Goal: Information Seeking & Learning: Learn about a topic

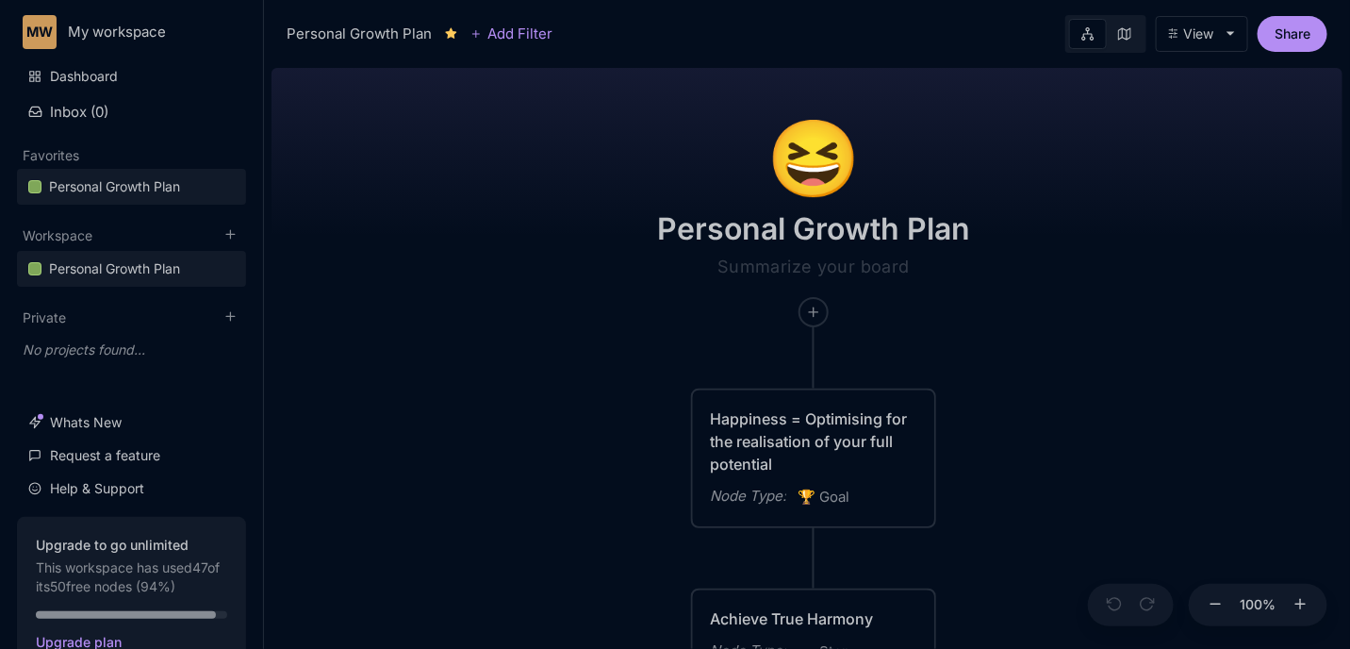
drag, startPoint x: 500, startPoint y: 402, endPoint x: 524, endPoint y: 285, distance: 119.4
click at [520, 296] on div "😆 Personal Growth Plan Happiness = Optimising for the realisation of your full …" at bounding box center [806, 354] width 1071 height 588
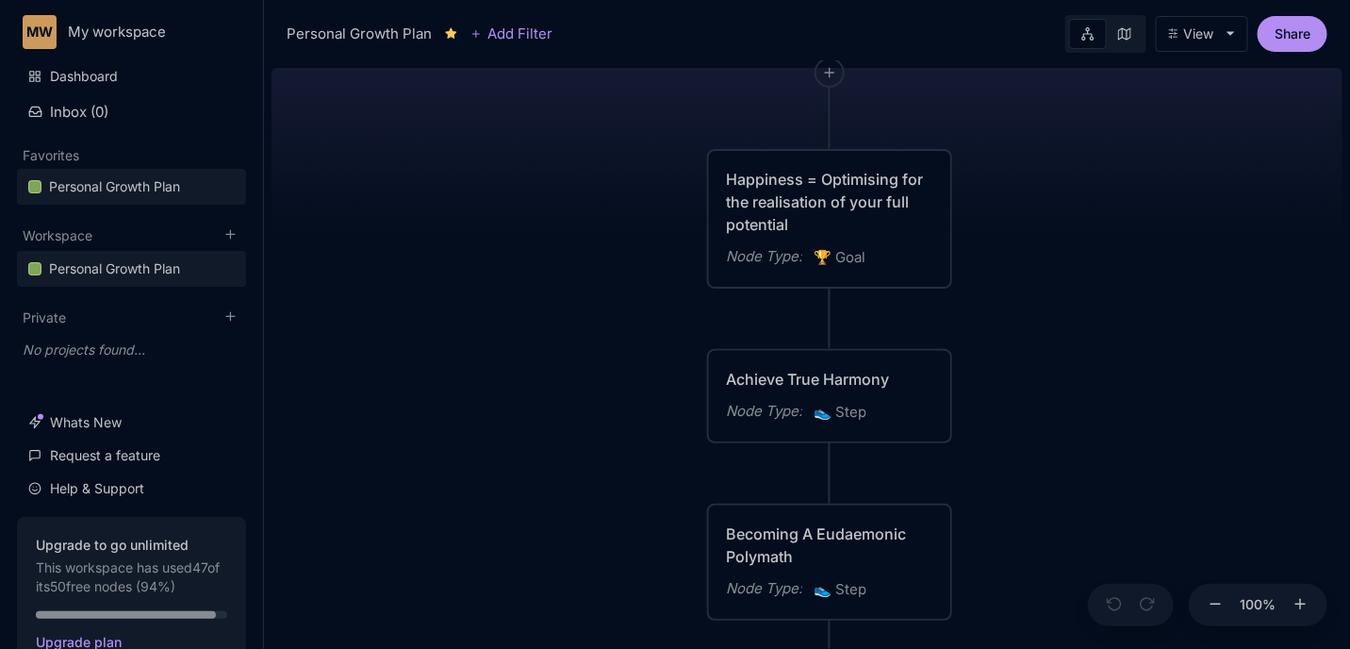
drag, startPoint x: 542, startPoint y: 353, endPoint x: 537, endPoint y: 220, distance: 133.9
click at [537, 220] on div "😆 Personal Growth Plan Happiness = Optimising for the realisation of your full …" at bounding box center [806, 354] width 1071 height 588
drag, startPoint x: 577, startPoint y: 417, endPoint x: 532, endPoint y: 240, distance: 182.0
click at [532, 241] on div "😆 Personal Growth Plan Happiness = Optimising for the realisation of your full …" at bounding box center [806, 354] width 1071 height 588
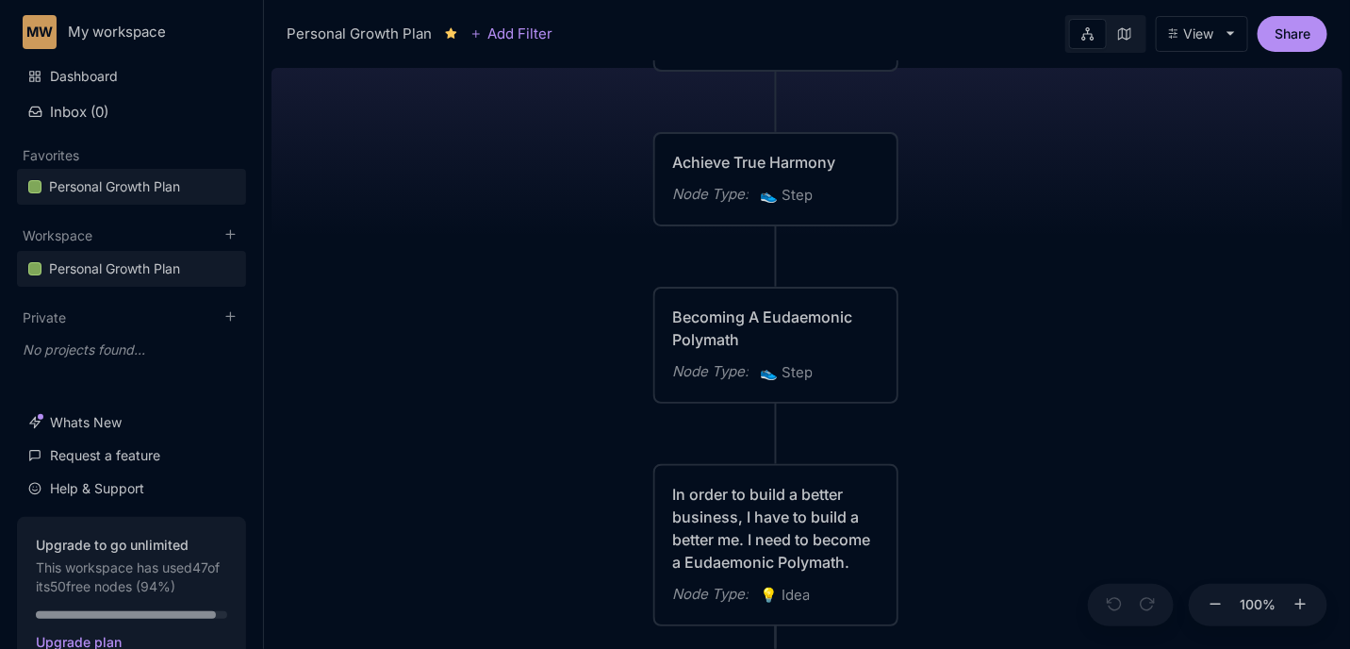
drag, startPoint x: 535, startPoint y: 368, endPoint x: 520, endPoint y: 308, distance: 61.3
click at [523, 315] on div "😆 Personal Growth Plan Happiness = Optimising for the realisation of your full …" at bounding box center [806, 354] width 1071 height 588
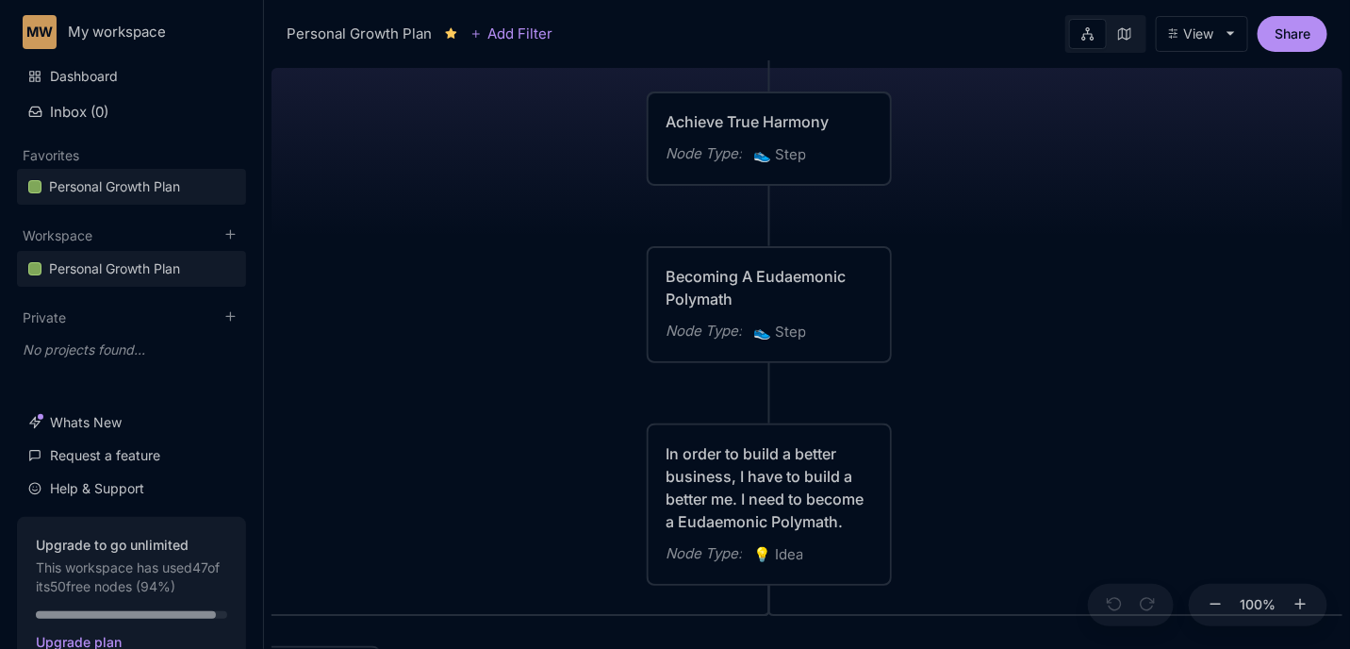
drag, startPoint x: 508, startPoint y: 416, endPoint x: 498, endPoint y: 307, distance: 108.9
click at [498, 307] on div "😆 Personal Growth Plan Happiness = Optimising for the realisation of your full …" at bounding box center [806, 354] width 1071 height 588
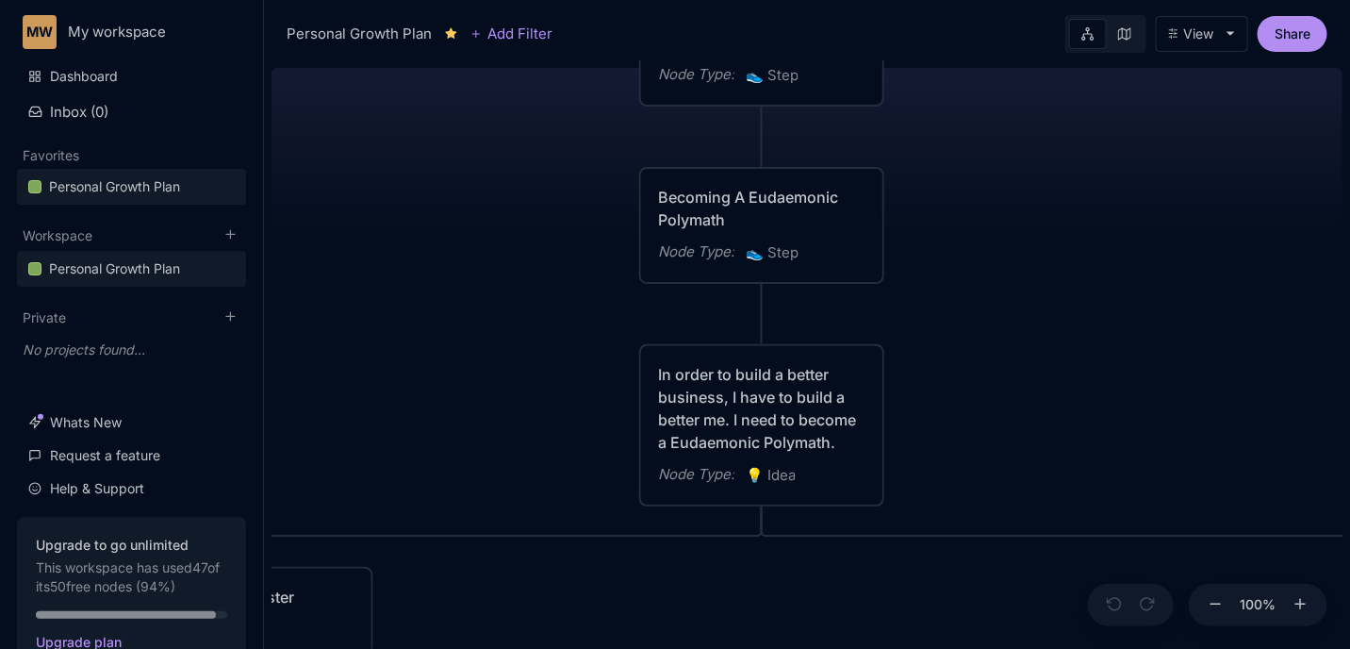
drag, startPoint x: 520, startPoint y: 445, endPoint x: 502, endPoint y: 341, distance: 105.2
click at [503, 340] on div "😆 Personal Growth Plan Happiness = Optimising for the realisation of your full …" at bounding box center [806, 354] width 1071 height 588
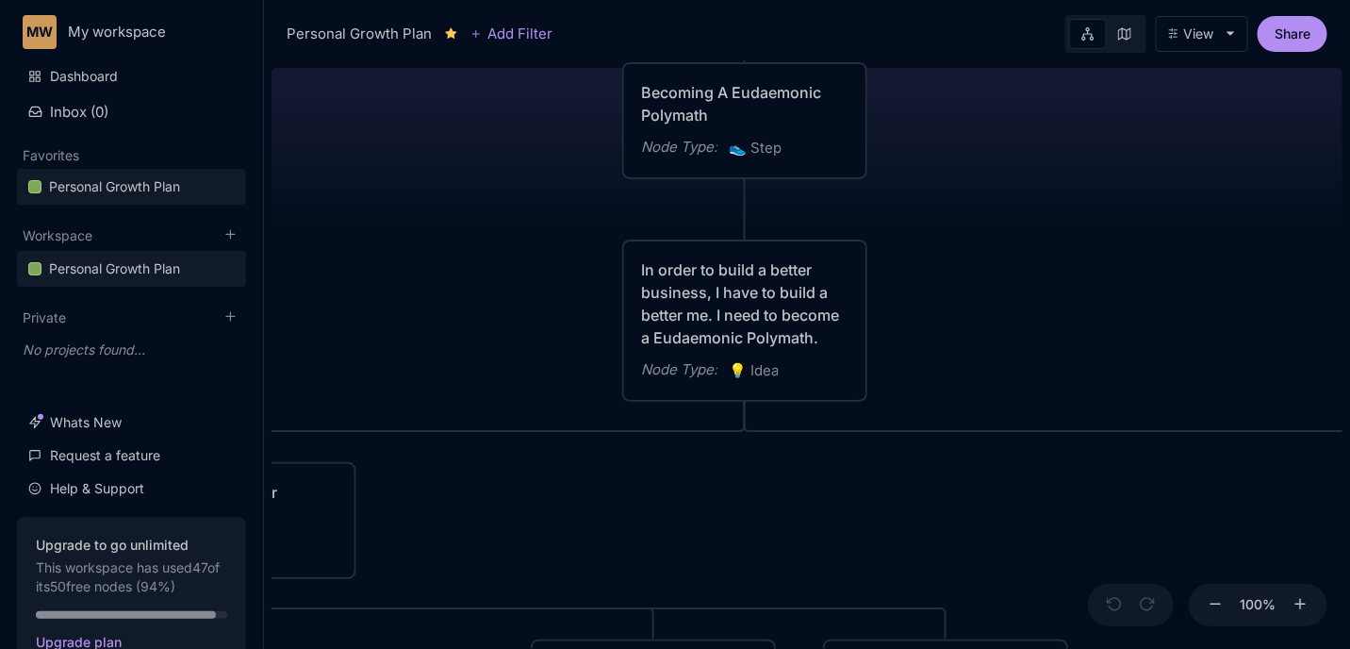
drag, startPoint x: 497, startPoint y: 519, endPoint x: 537, endPoint y: 379, distance: 146.2
click at [537, 382] on div "😆 Personal Growth Plan Happiness = Optimising for the realisation of your full …" at bounding box center [806, 354] width 1071 height 588
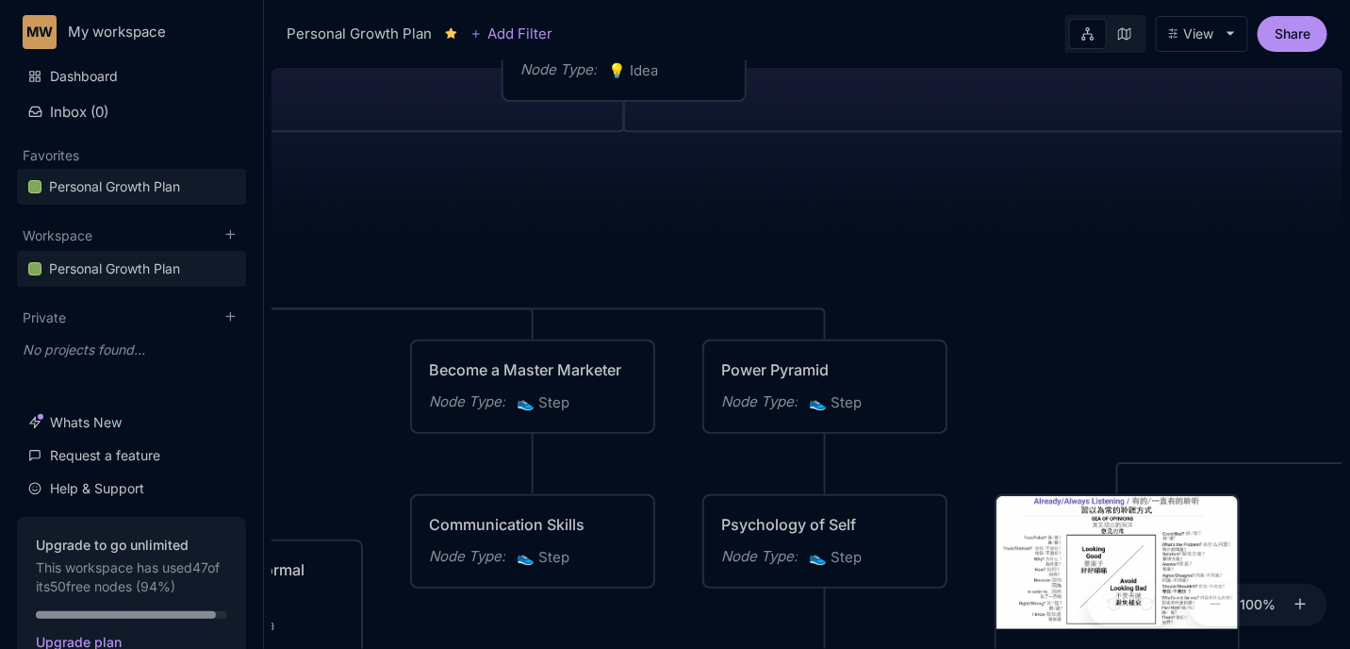
drag, startPoint x: 803, startPoint y: 422, endPoint x: 642, endPoint y: 260, distance: 228.6
click at [642, 260] on div "😆 Personal Growth Plan Happiness = Optimising for the realisation of your full …" at bounding box center [806, 354] width 1071 height 588
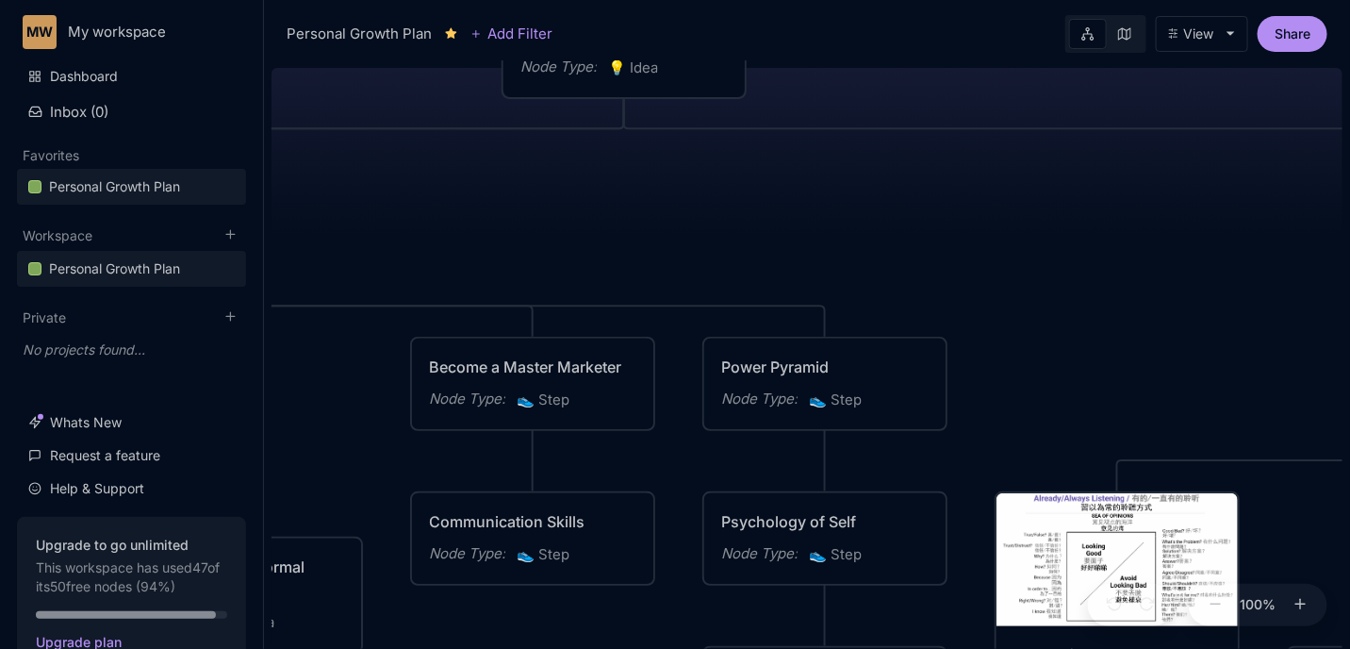
drag, startPoint x: 1012, startPoint y: 345, endPoint x: 854, endPoint y: 211, distance: 207.4
click at [854, 211] on div "😆 Personal Growth Plan Happiness = Optimising for the realisation of your full …" at bounding box center [806, 354] width 1071 height 588
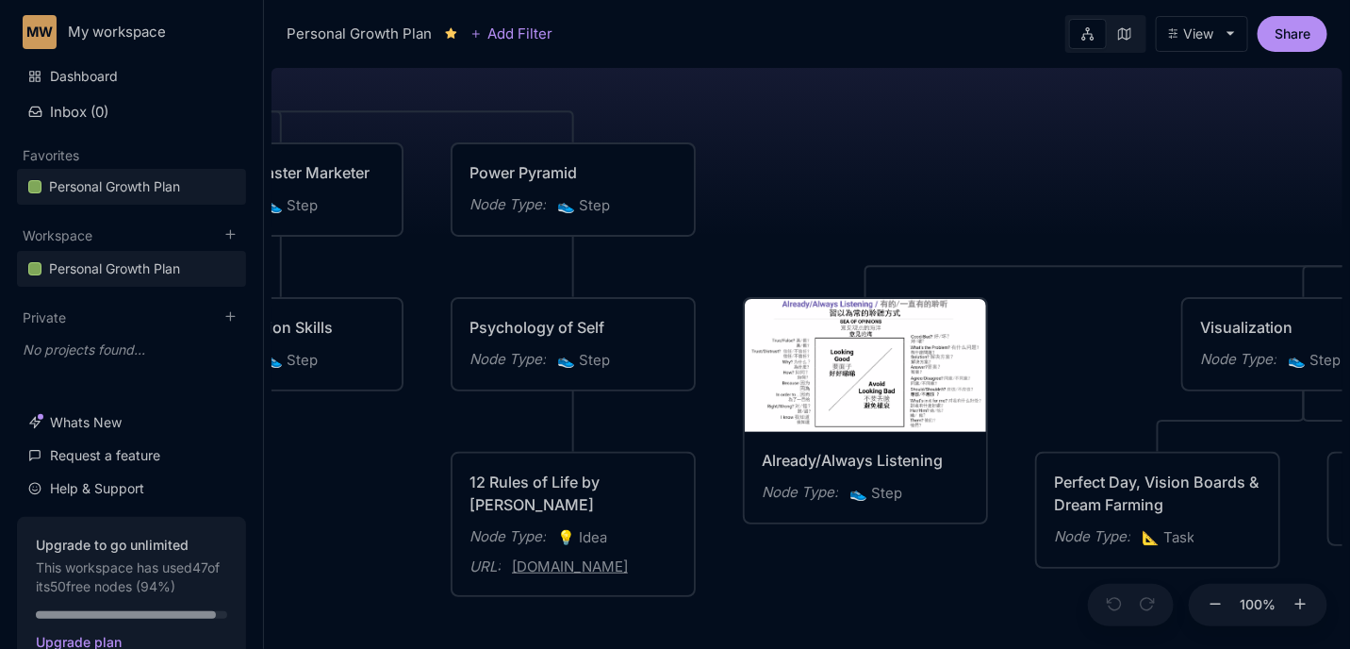
drag, startPoint x: 916, startPoint y: 209, endPoint x: 783, endPoint y: 121, distance: 159.7
click at [783, 121] on div "😆 Personal Growth Plan Happiness = Optimising for the realisation of your full …" at bounding box center [806, 354] width 1071 height 588
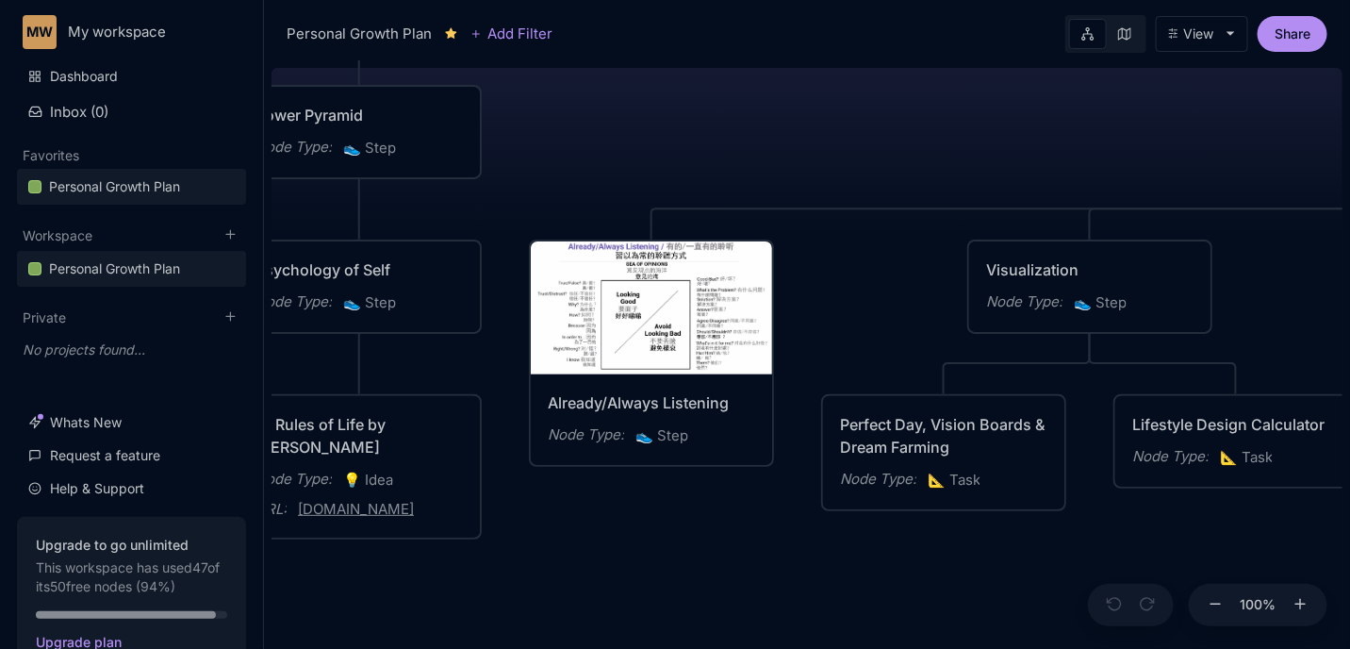
drag, startPoint x: 1149, startPoint y: 175, endPoint x: 966, endPoint y: 169, distance: 183.0
click at [973, 169] on div "😆 Personal Growth Plan Happiness = Optimising for the realisation of your full …" at bounding box center [806, 354] width 1071 height 588
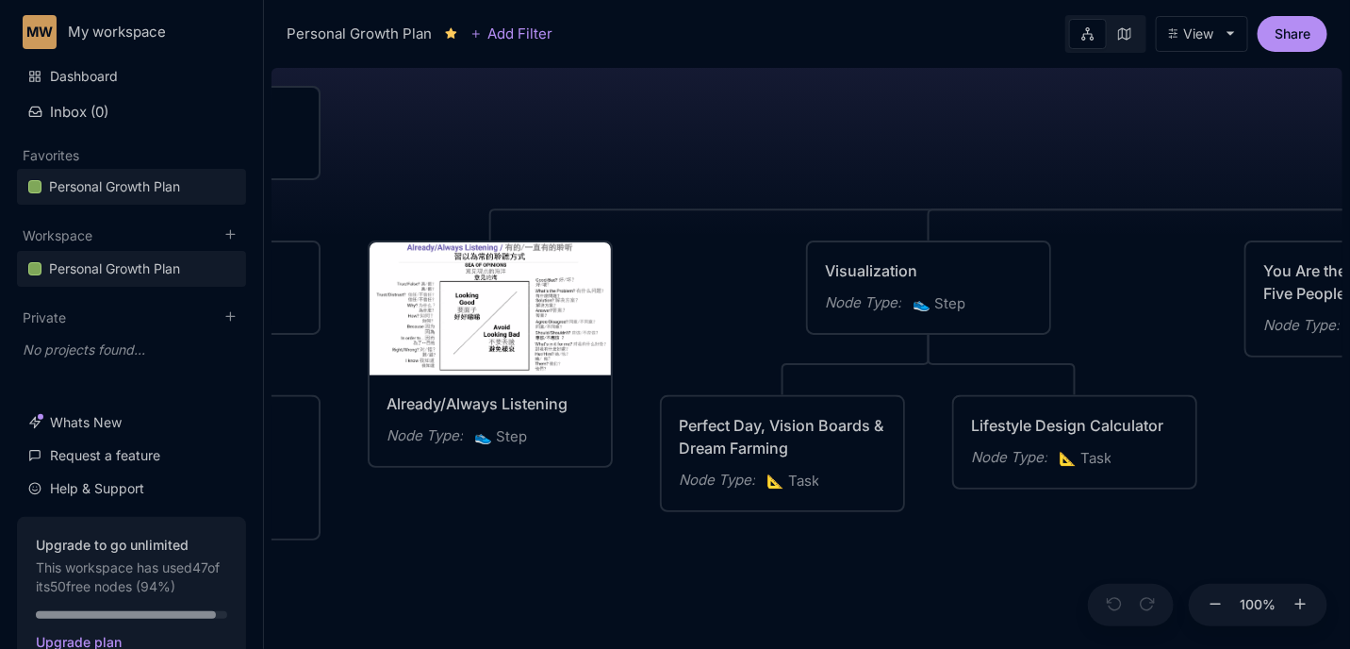
drag, startPoint x: 977, startPoint y: 154, endPoint x: 837, endPoint y: 158, distance: 139.6
click at [840, 156] on div "😆 Personal Growth Plan Happiness = Optimising for the realisation of your full …" at bounding box center [806, 354] width 1071 height 588
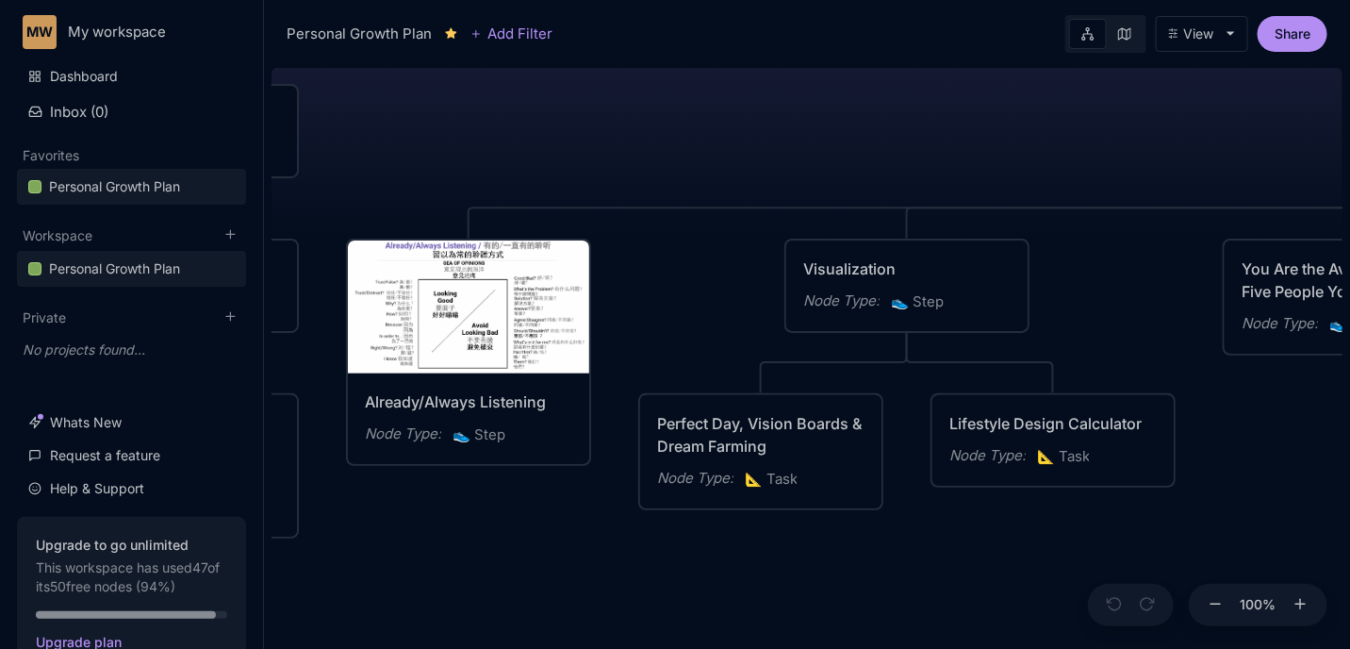
drag, startPoint x: 830, startPoint y: 163, endPoint x: 790, endPoint y: 157, distance: 40.0
click at [791, 157] on div "😆 Personal Growth Plan Happiness = Optimising for the realisation of your full …" at bounding box center [806, 354] width 1071 height 588
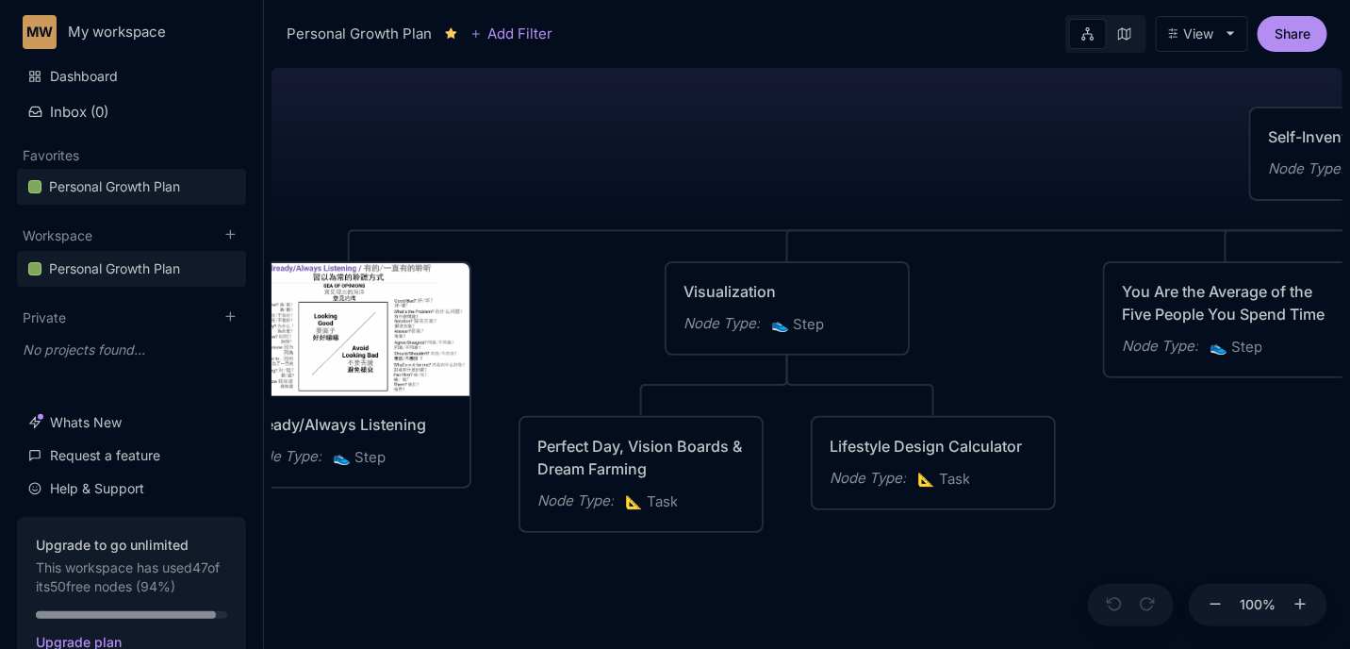
drag, startPoint x: 933, startPoint y: 156, endPoint x: 833, endPoint y: 181, distance: 103.1
click at [830, 181] on div "😆 Personal Growth Plan Happiness = Optimising for the realisation of your full …" at bounding box center [806, 354] width 1071 height 588
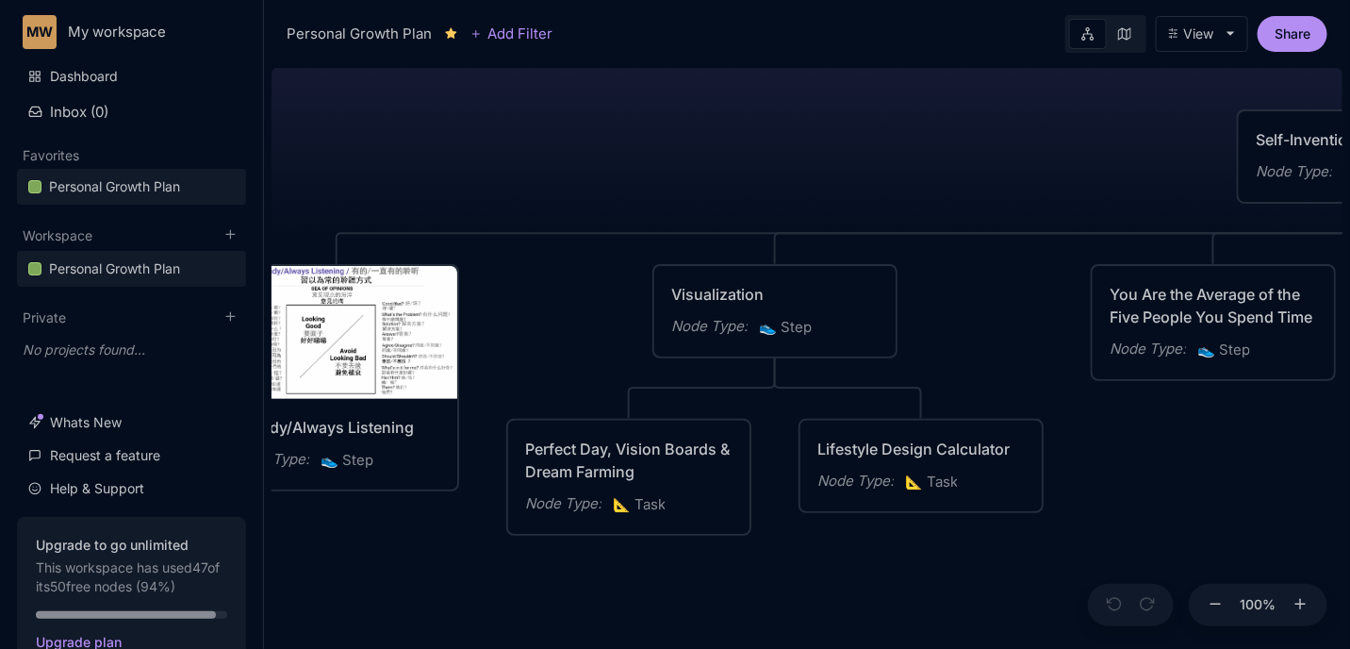
drag, startPoint x: 884, startPoint y: 159, endPoint x: 743, endPoint y: 175, distance: 142.3
click at [743, 175] on div "😆 Personal Growth Plan Happiness = Optimising for the realisation of your full …" at bounding box center [806, 354] width 1071 height 588
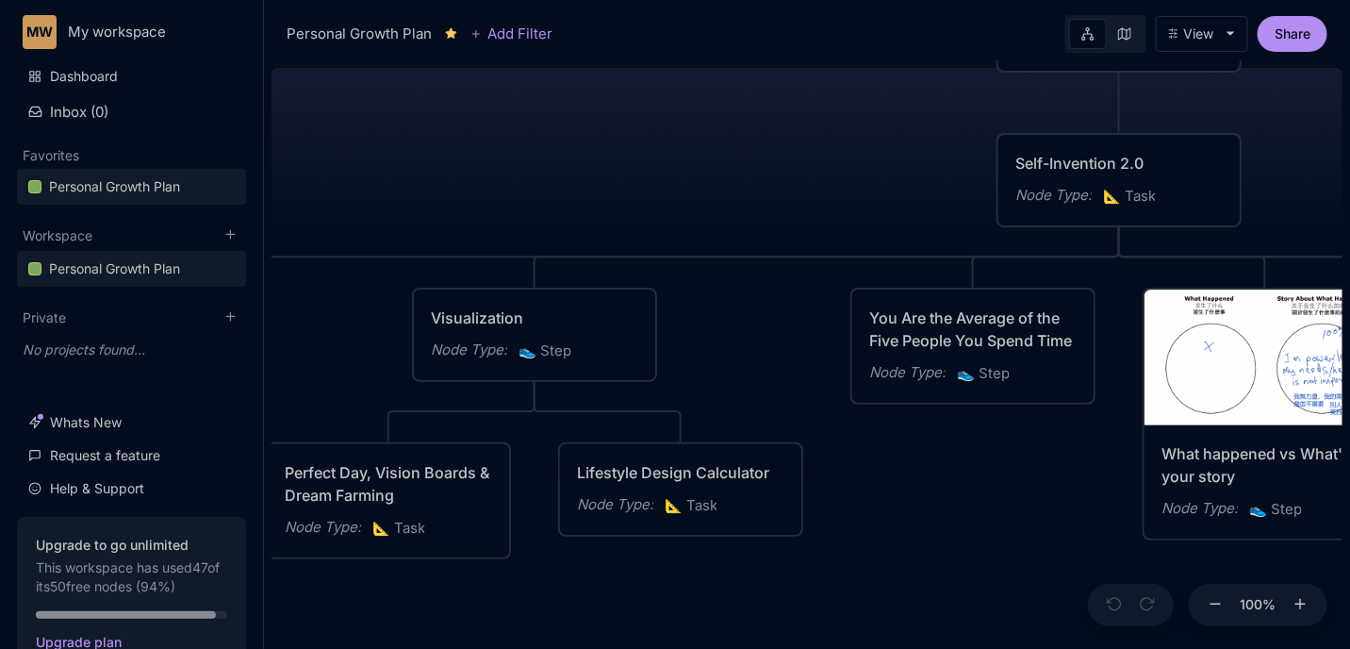
drag, startPoint x: 830, startPoint y: 158, endPoint x: 514, endPoint y: 190, distance: 318.3
click at [514, 190] on div "😆 Personal Growth Plan Happiness = Optimising for the realisation of your full …" at bounding box center [806, 354] width 1071 height 588
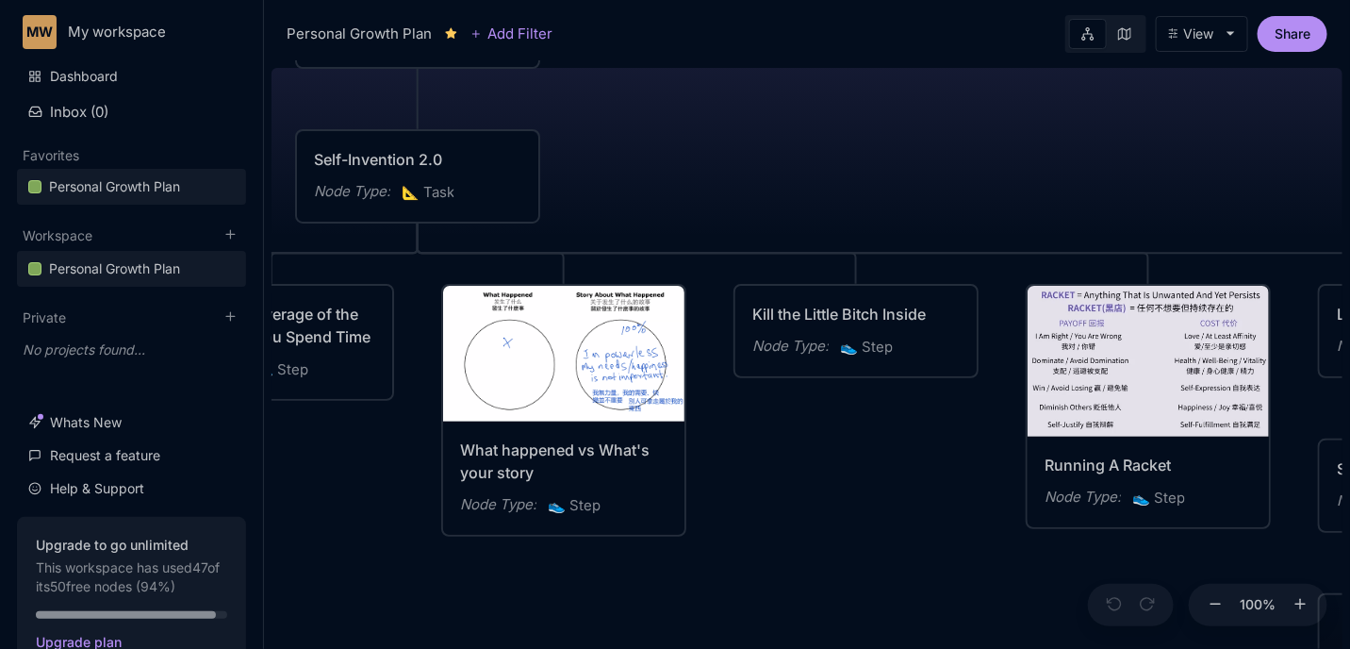
drag, startPoint x: 1175, startPoint y: 210, endPoint x: 768, endPoint y: 181, distance: 407.3
click at [762, 184] on div "😆 Personal Growth Plan Happiness = Optimising for the realisation of your full …" at bounding box center [806, 354] width 1071 height 588
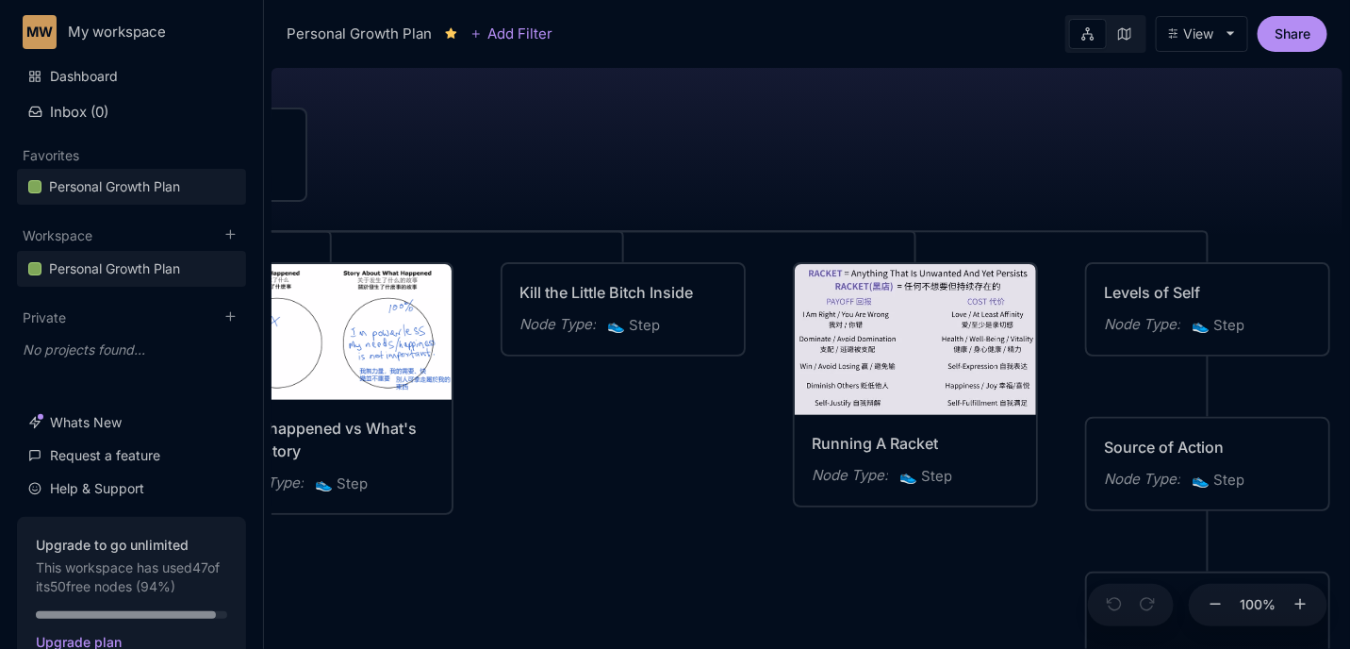
drag, startPoint x: 1019, startPoint y: 161, endPoint x: 816, endPoint y: 140, distance: 203.8
click at [816, 140] on div "😆 Personal Growth Plan Happiness = Optimising for the realisation of your full …" at bounding box center [806, 354] width 1071 height 588
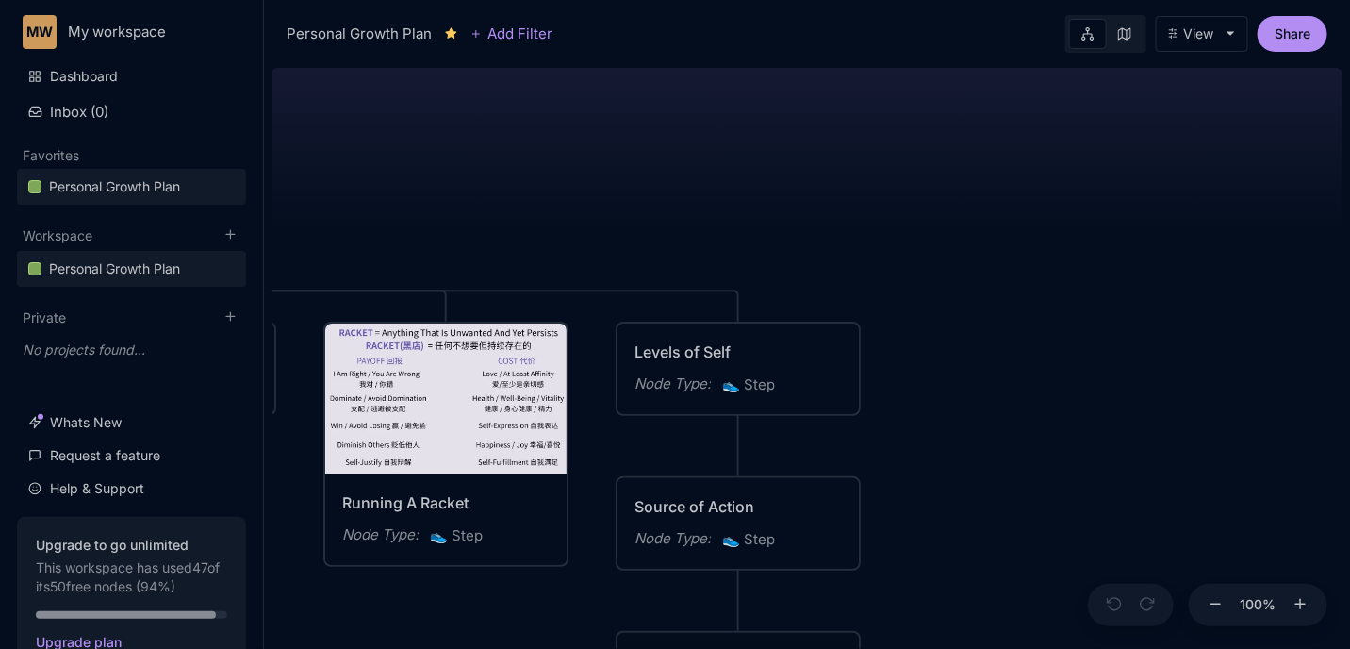
drag, startPoint x: 956, startPoint y: 159, endPoint x: 486, endPoint y: 219, distance: 473.2
click at [486, 219] on div "😆 Personal Growth Plan Happiness = Optimising for the realisation of your full …" at bounding box center [806, 354] width 1071 height 588
click at [724, 354] on div "Levels of Self" at bounding box center [737, 351] width 207 height 23
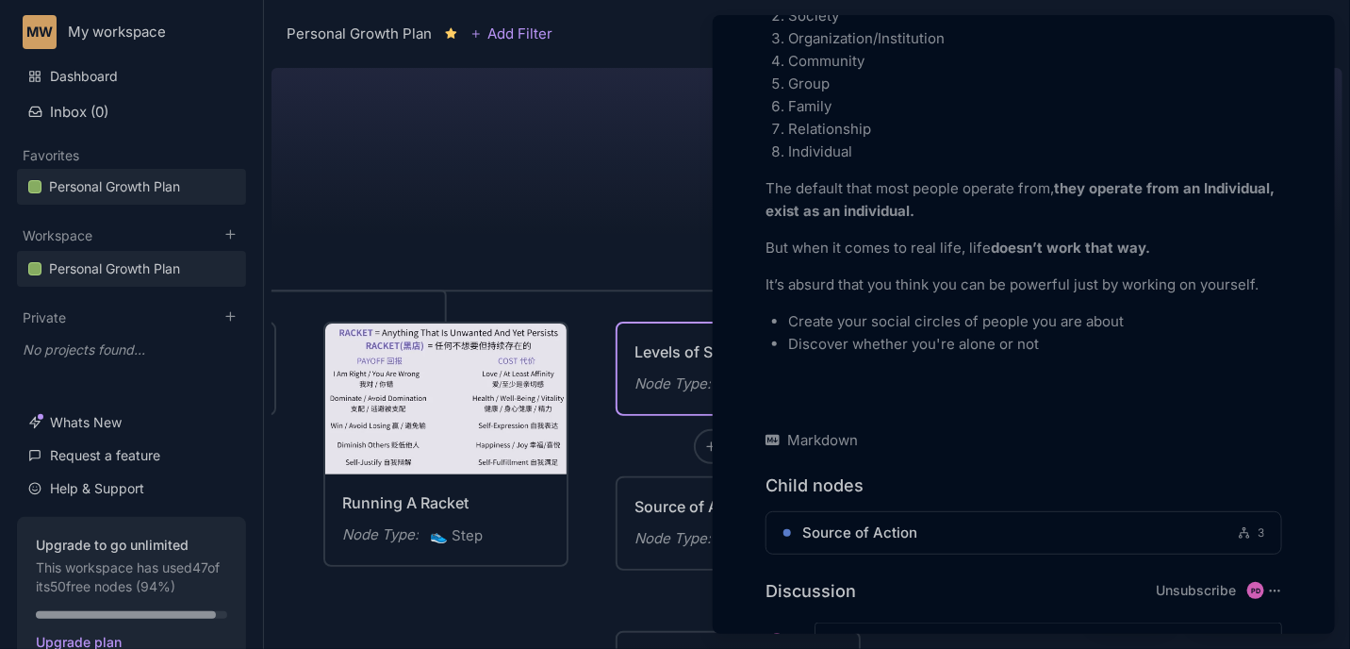
scroll to position [636, 0]
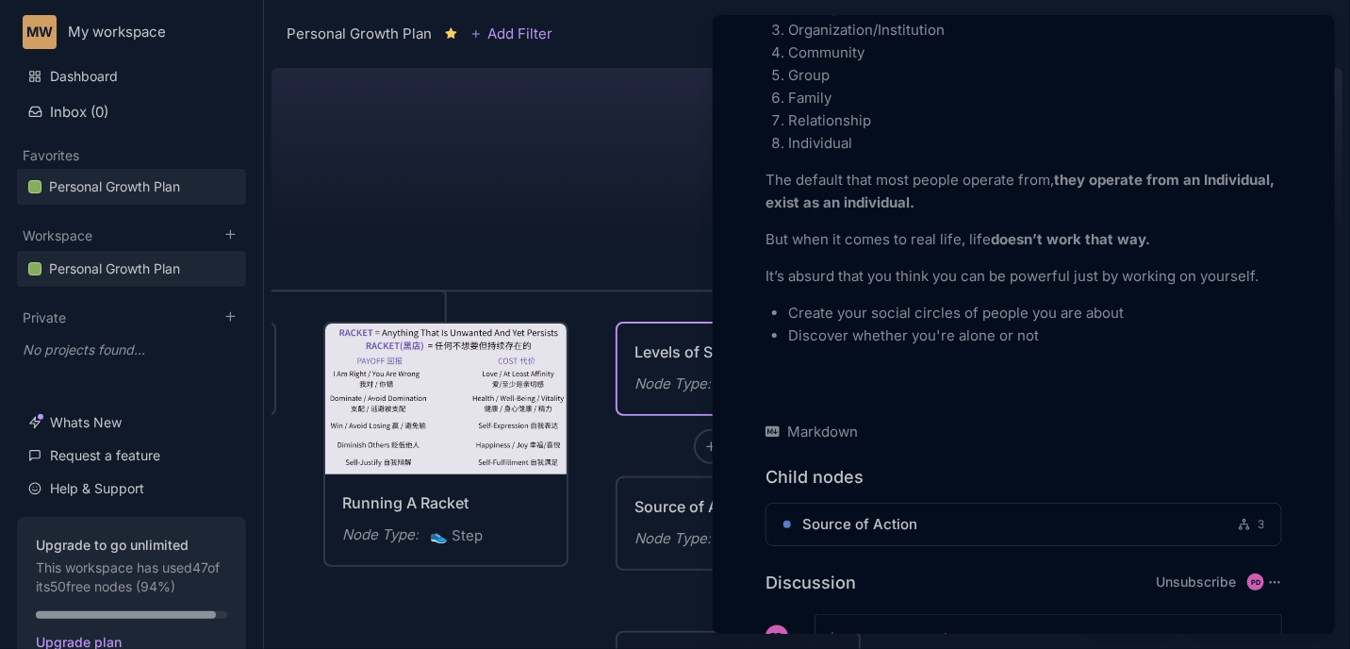
click at [645, 217] on div at bounding box center [675, 324] width 1350 height 649
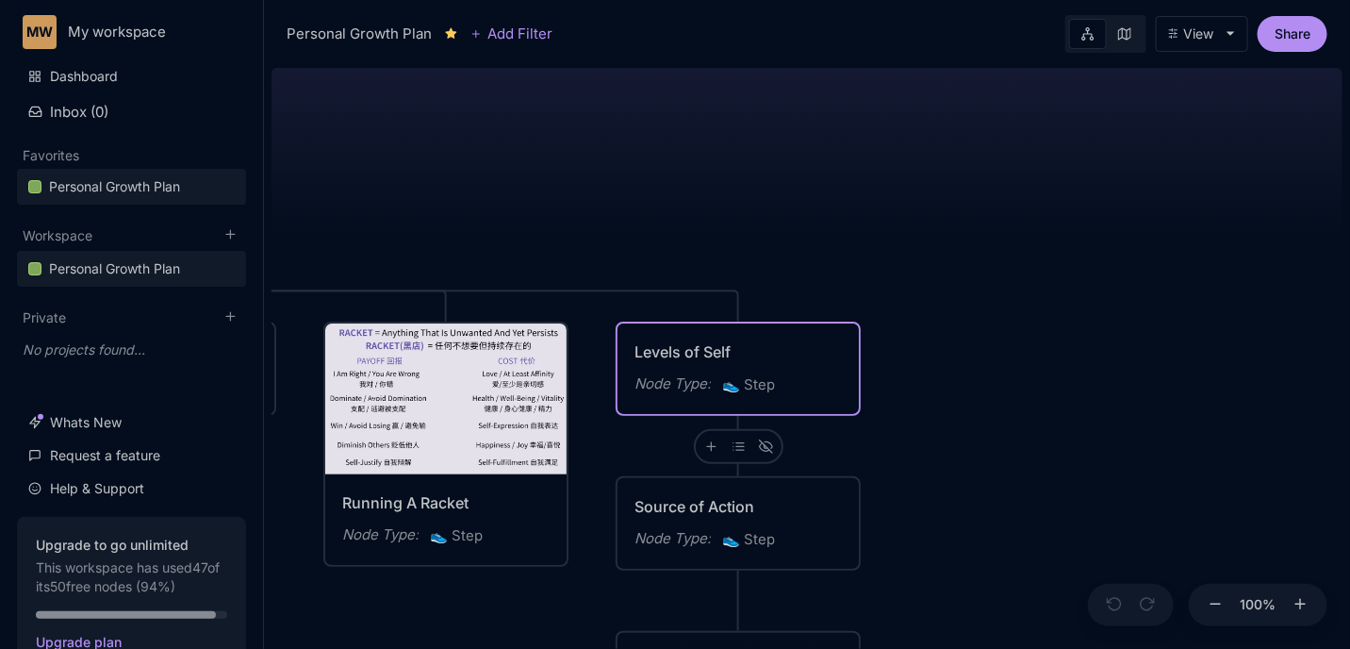
click at [670, 483] on div "Source of Action Node Type : 👟 Step" at bounding box center [737, 523] width 241 height 90
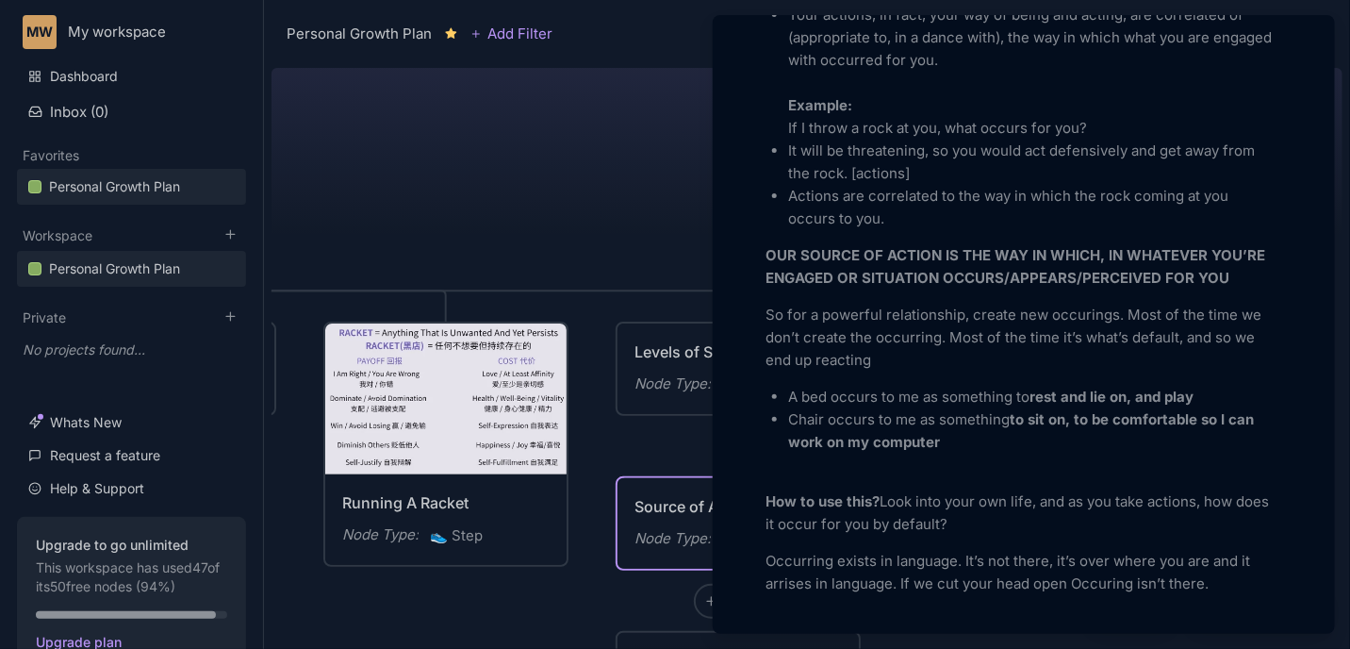
scroll to position [707, 0]
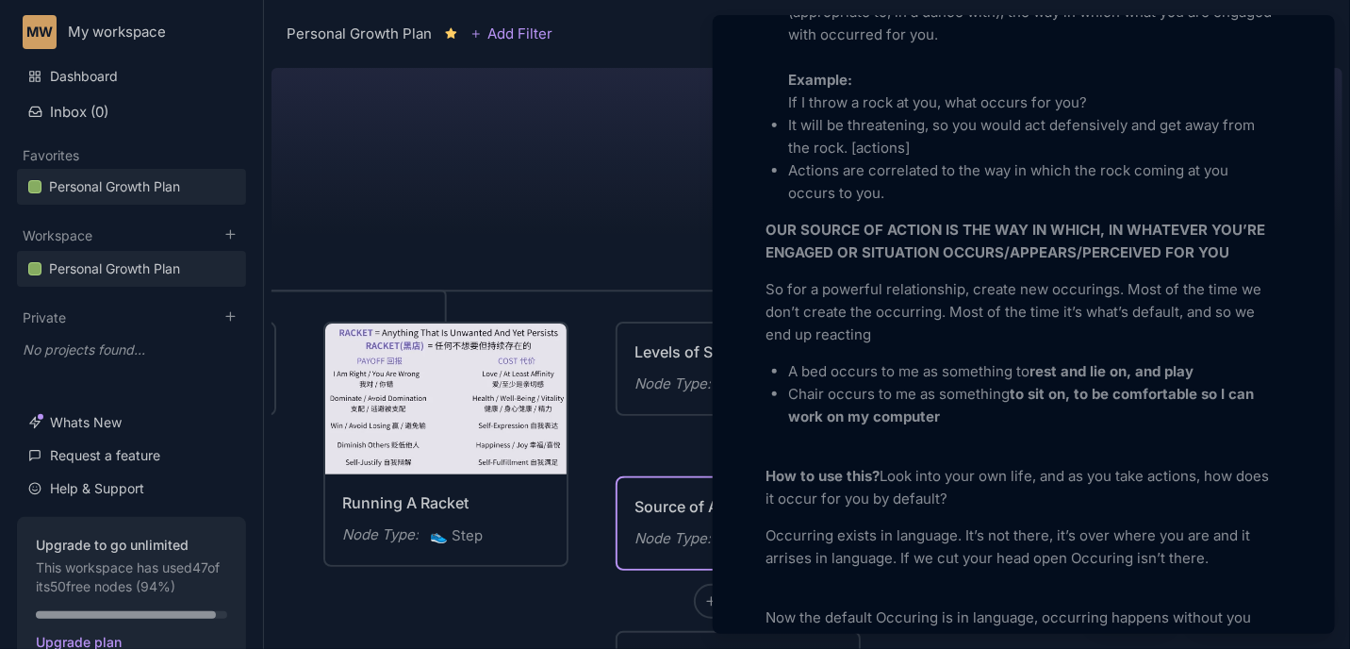
click at [625, 146] on div at bounding box center [675, 324] width 1350 height 649
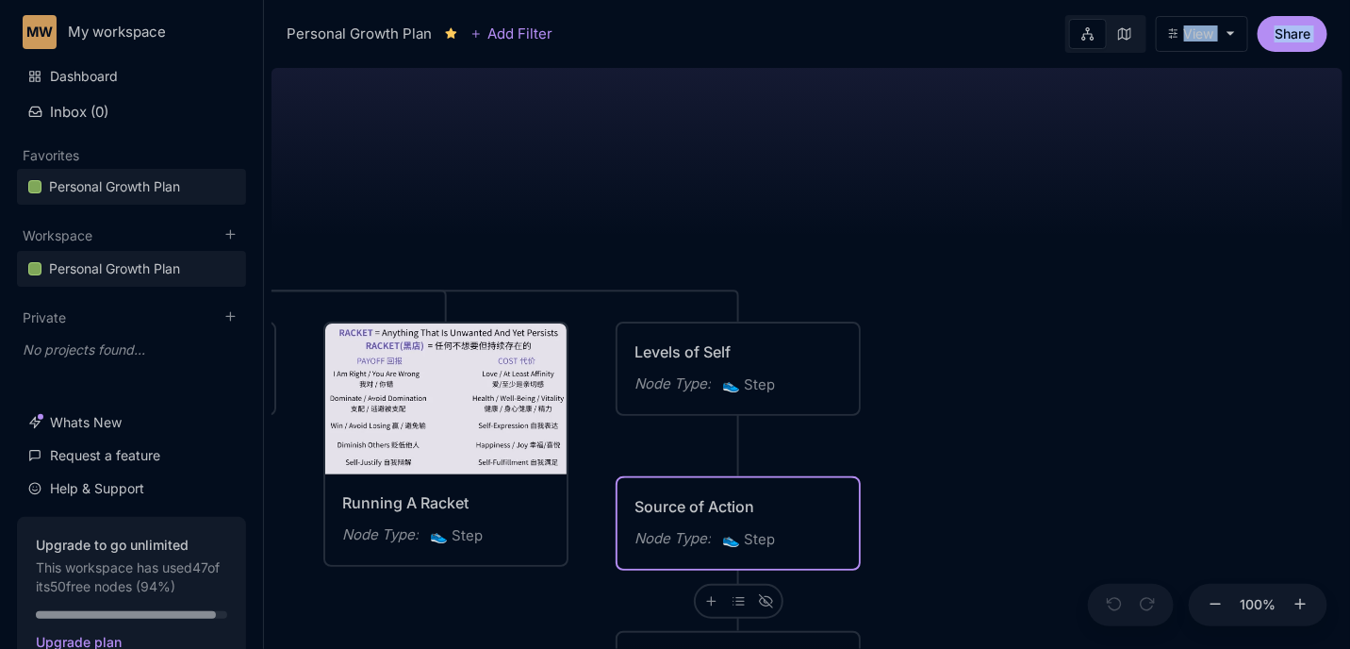
drag, startPoint x: 615, startPoint y: 185, endPoint x: 626, endPoint y: 13, distance: 171.9
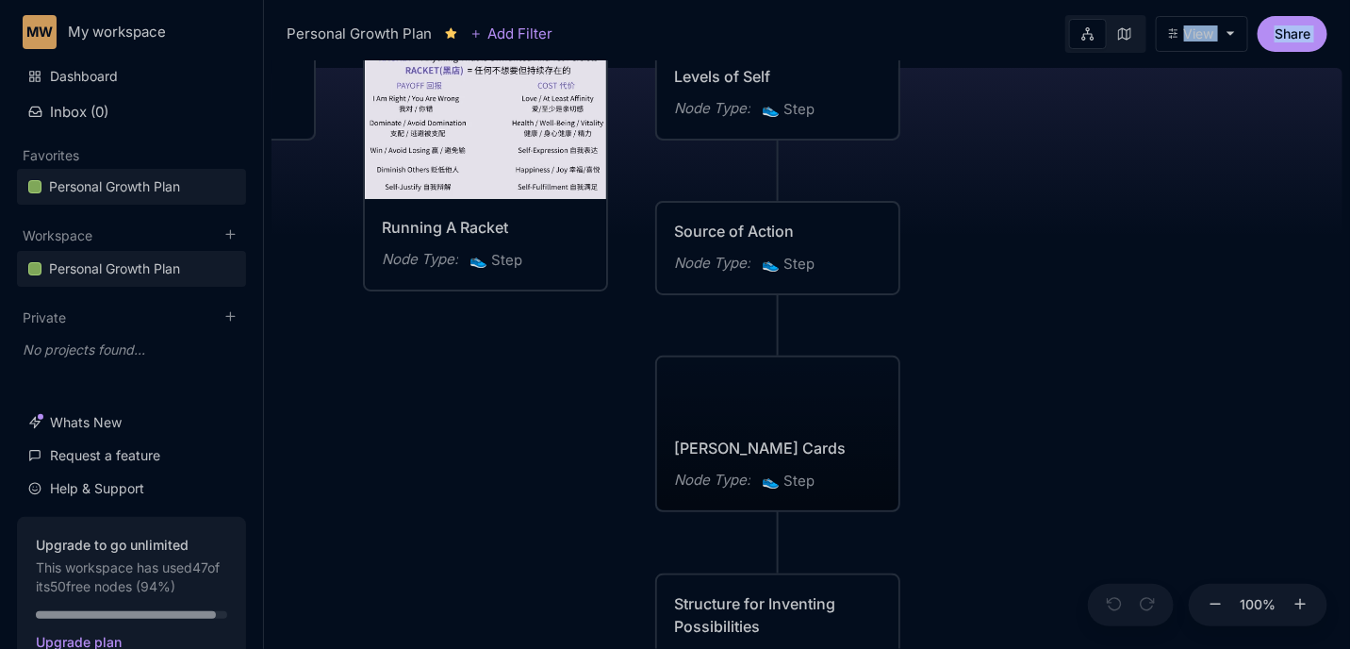
drag, startPoint x: 885, startPoint y: 368, endPoint x: 925, endPoint y: 49, distance: 321.1
click at [925, 49] on div "Personal Growth Plan Add Filter View Share 😆 Personal Growth Plan Happiness = O…" at bounding box center [807, 324] width 1086 height 649
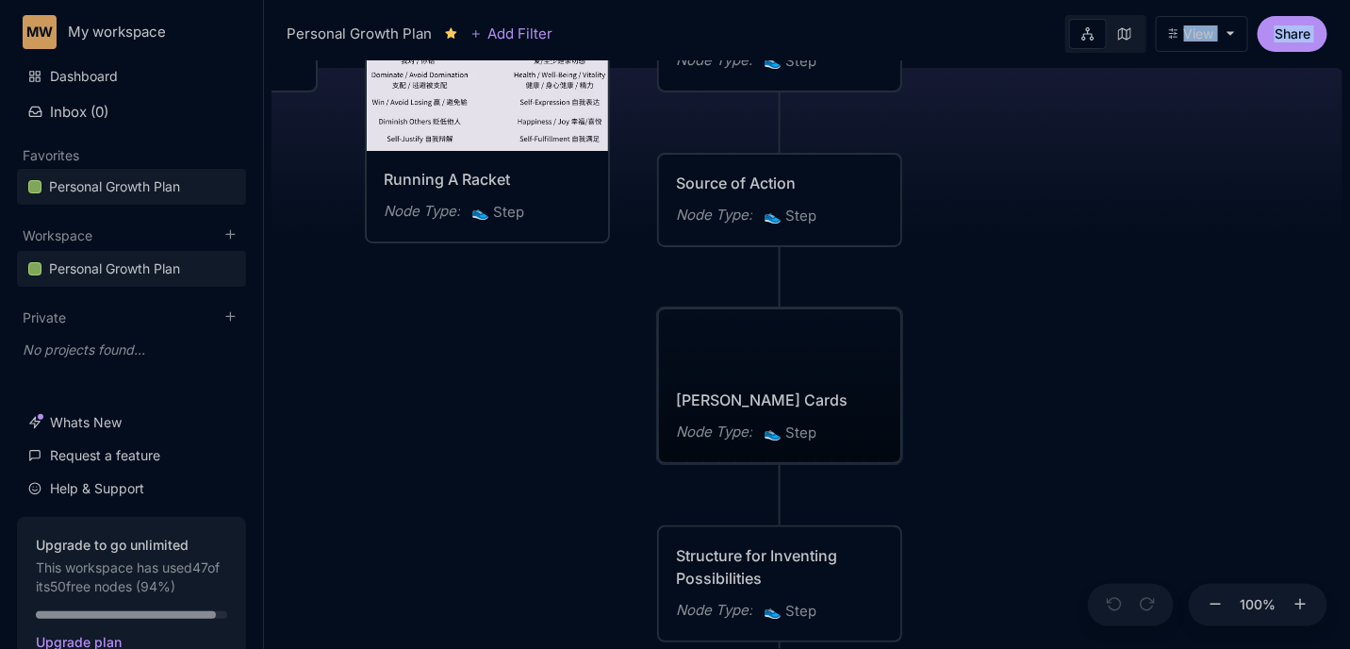
click at [851, 365] on div "[PERSON_NAME] Cards Node Type : 👟 Step" at bounding box center [779, 385] width 241 height 153
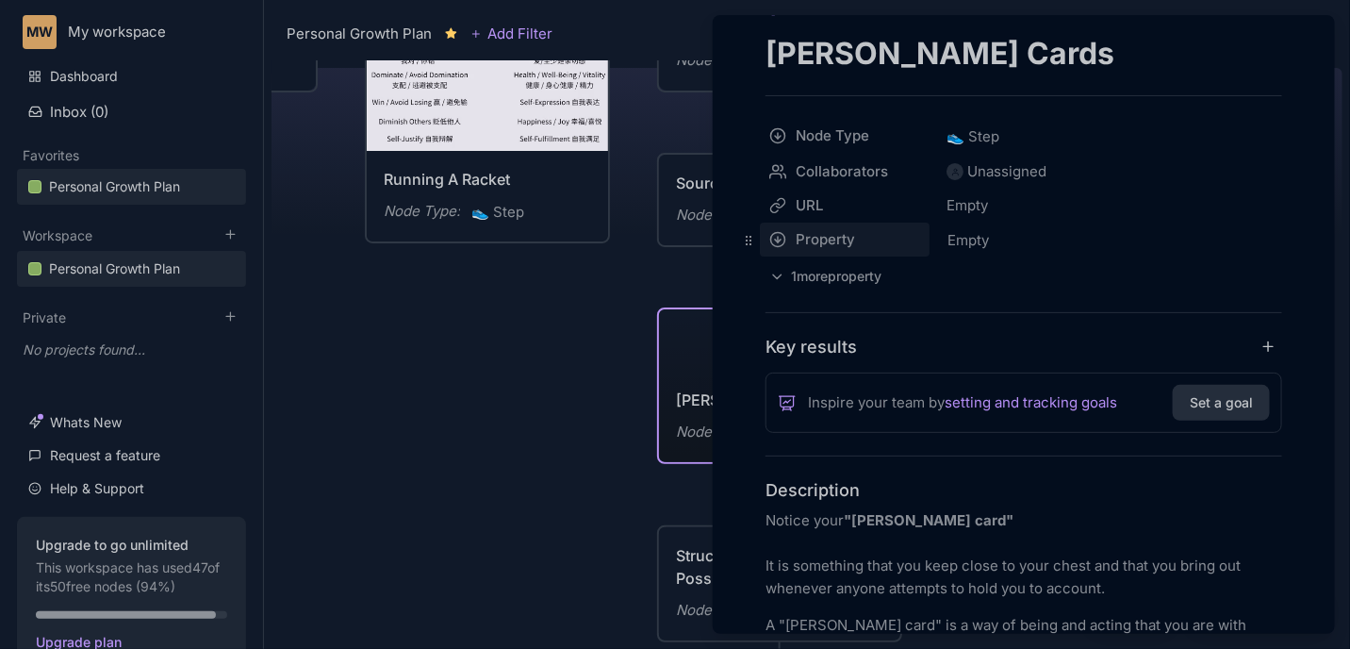
scroll to position [212, 0]
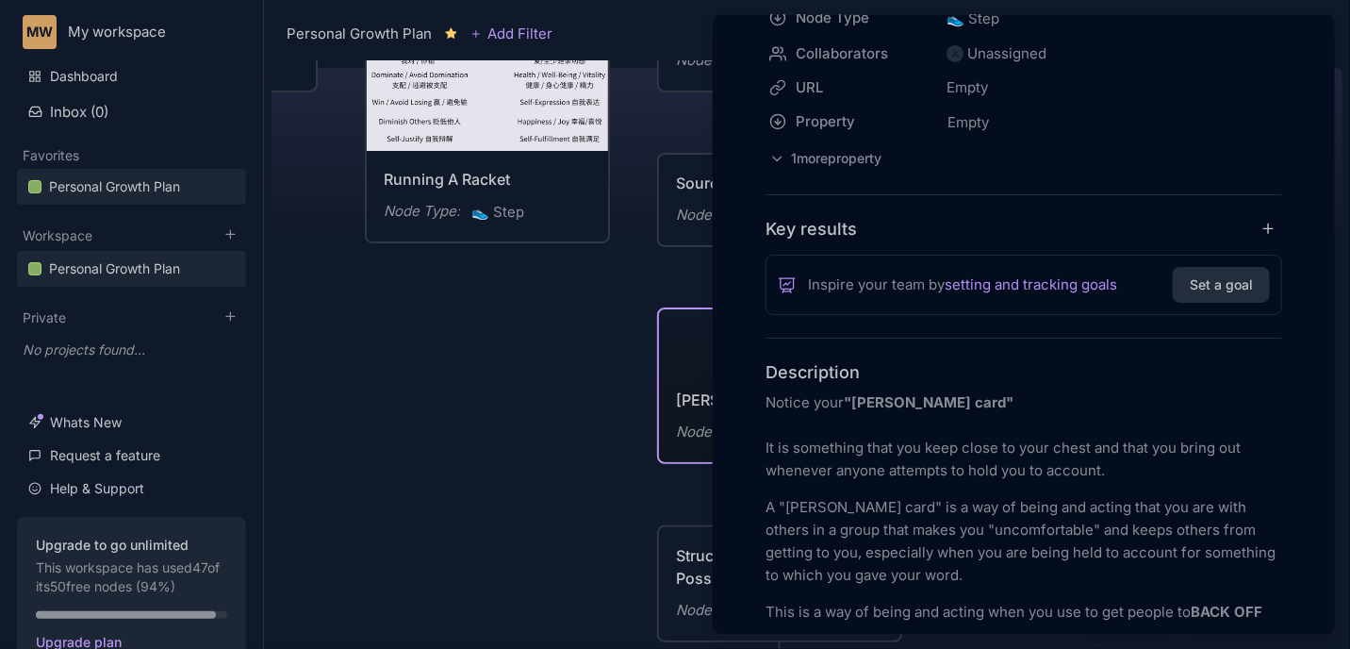
click at [591, 331] on div at bounding box center [675, 324] width 1350 height 649
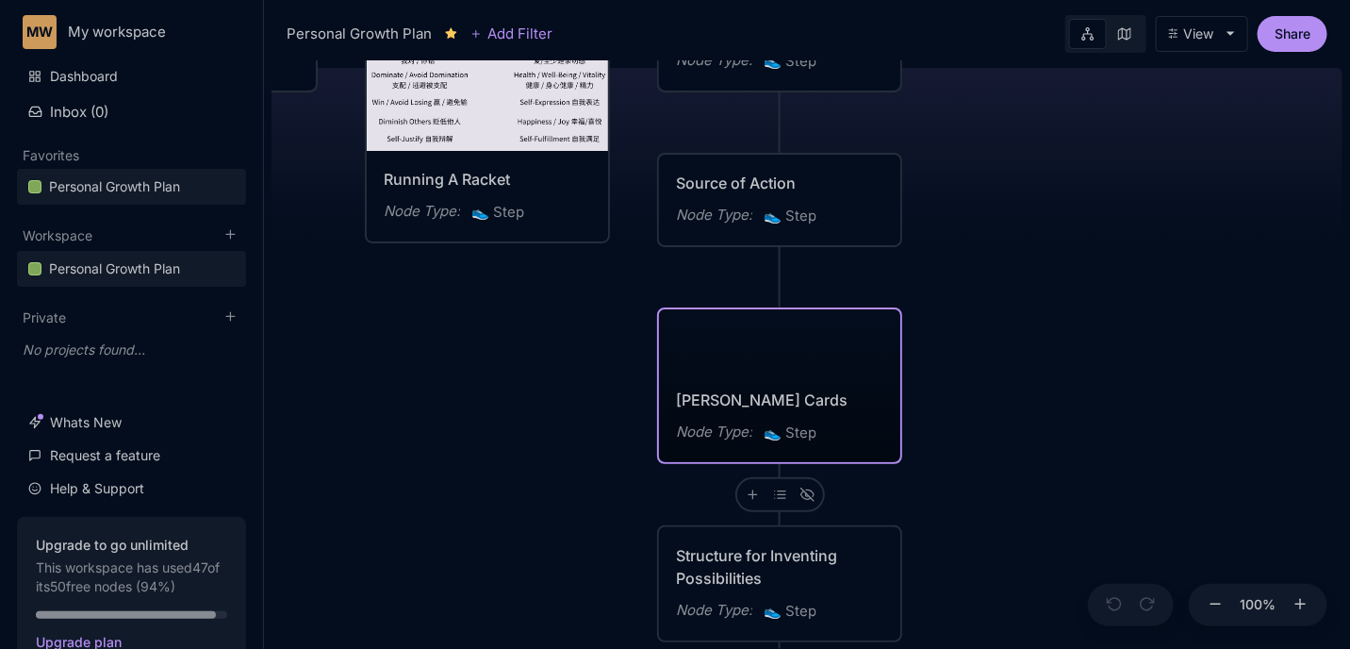
click at [704, 221] on div "Node Type :" at bounding box center [714, 215] width 76 height 23
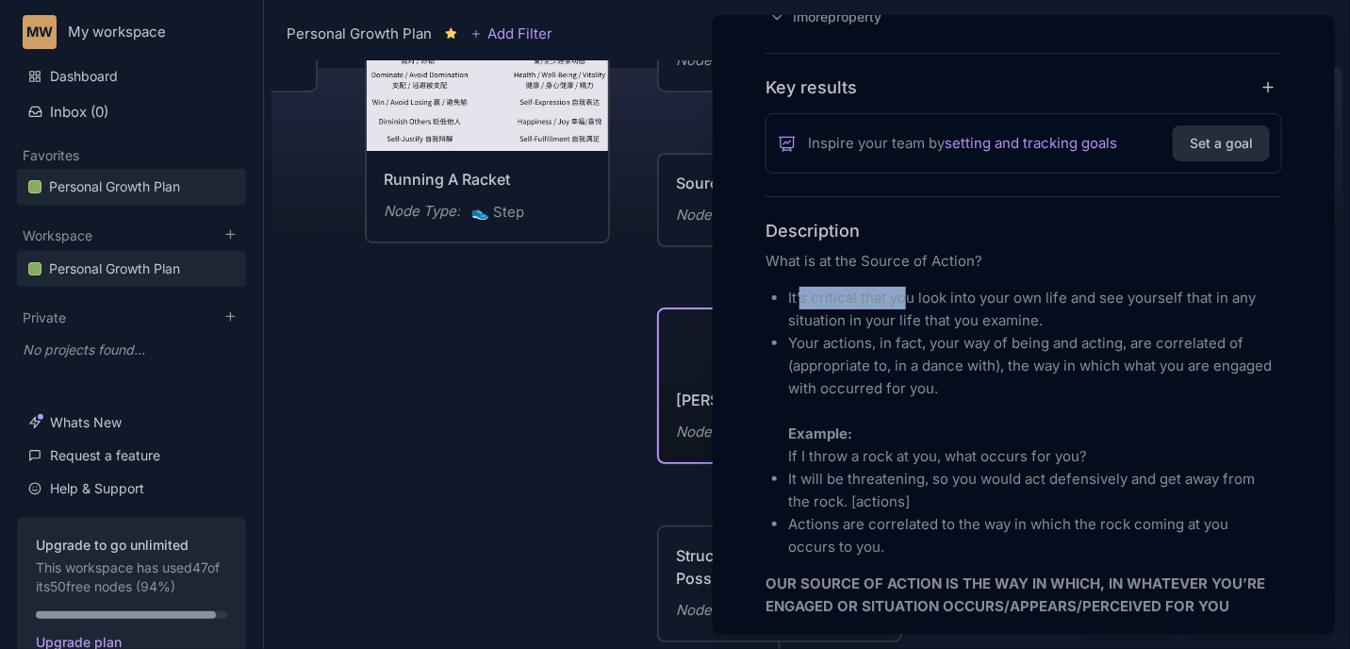
scroll to position [353, 0]
drag, startPoint x: 800, startPoint y: 293, endPoint x: 941, endPoint y: 295, distance: 140.5
click at [941, 295] on p "It’s critical that you look into your own life and see yourself that in any sit…" at bounding box center [1035, 309] width 494 height 45
click at [941, 303] on p "It’s critical that you look into your own life and see yourself that in any sit…" at bounding box center [1035, 309] width 494 height 45
click at [1005, 314] on p "You must look into your own life and see yourself that in any situation in your…" at bounding box center [1035, 309] width 494 height 45
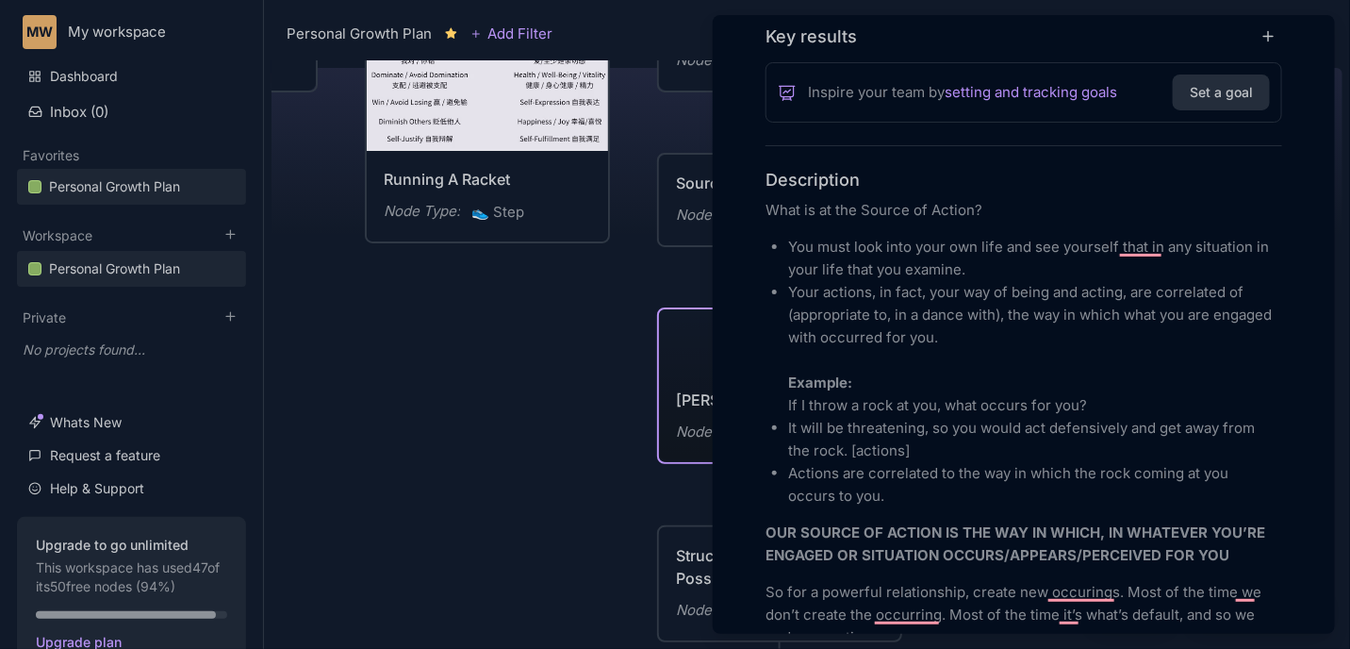
scroll to position [424, 0]
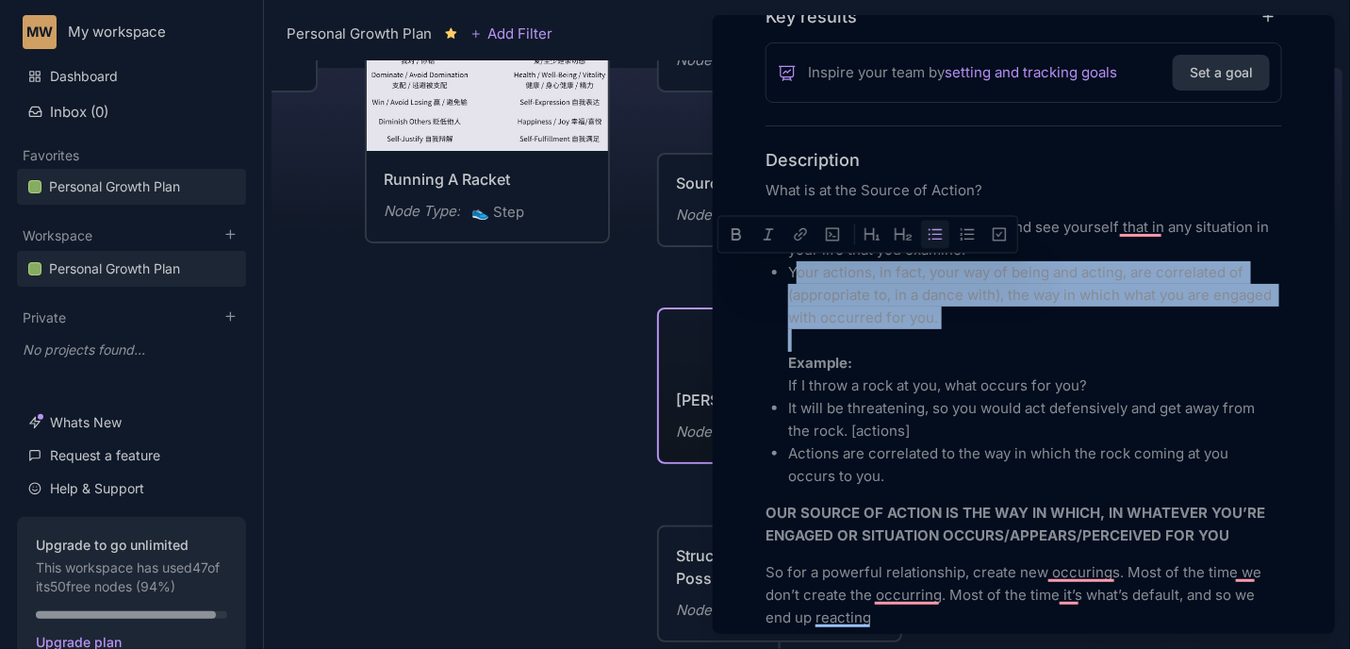
drag, startPoint x: 793, startPoint y: 269, endPoint x: 958, endPoint y: 345, distance: 181.8
click at [958, 345] on li "Your actions, in fact, your way of being and acting, are correlated of (appropr…" at bounding box center [1035, 329] width 494 height 136
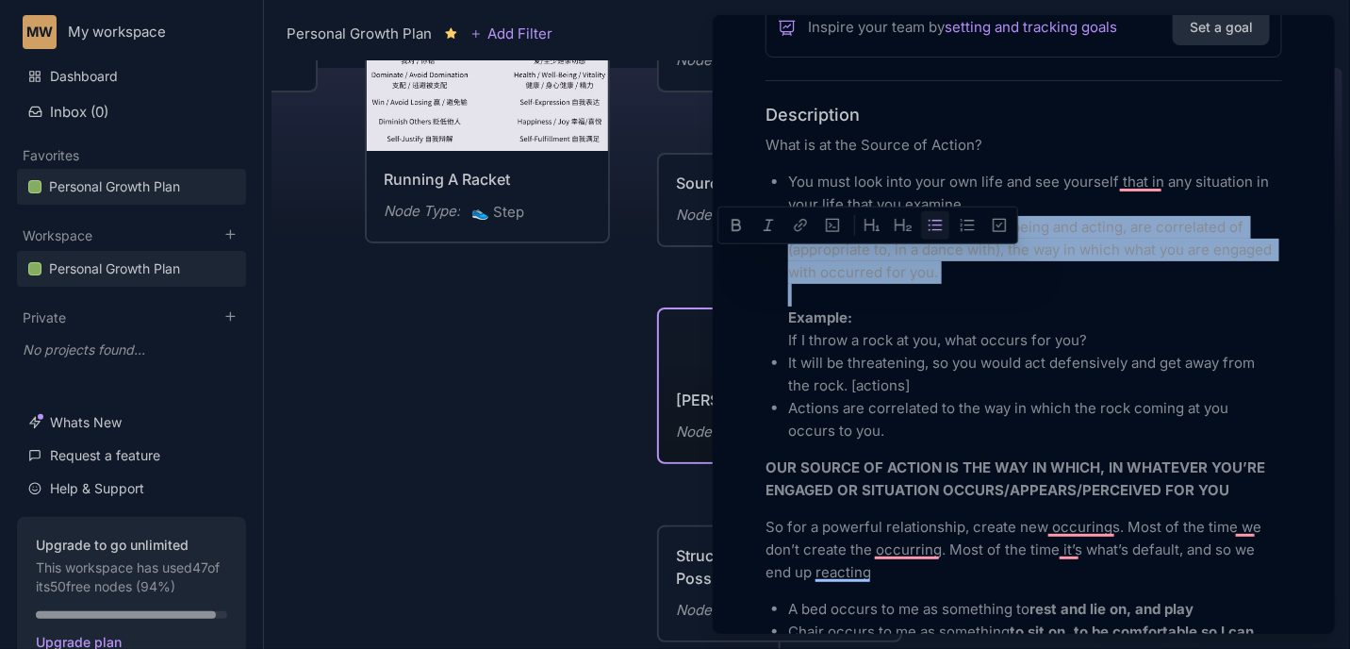
scroll to position [566, 0]
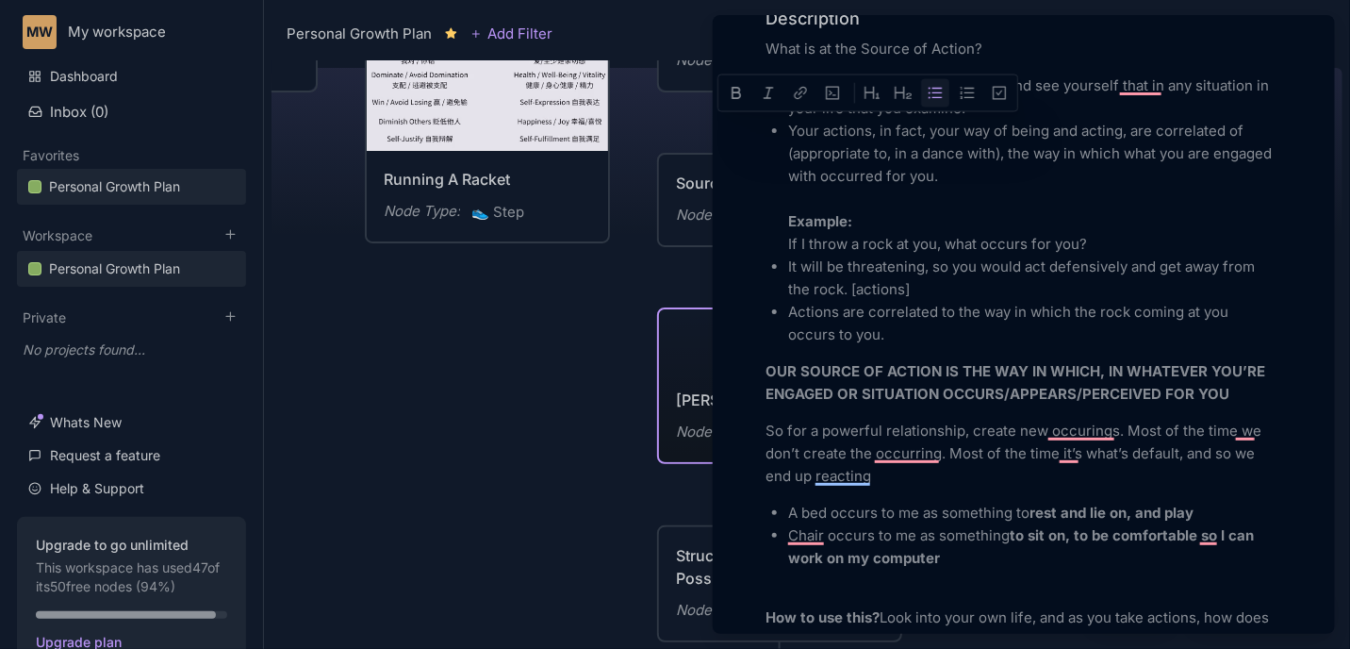
click at [916, 373] on strong "OUR SOURCE OF ACTION IS THE WAY IN WHICH, IN WHATEVER YOU’RE ENGAGED OR SITUATI…" at bounding box center [1016, 382] width 503 height 41
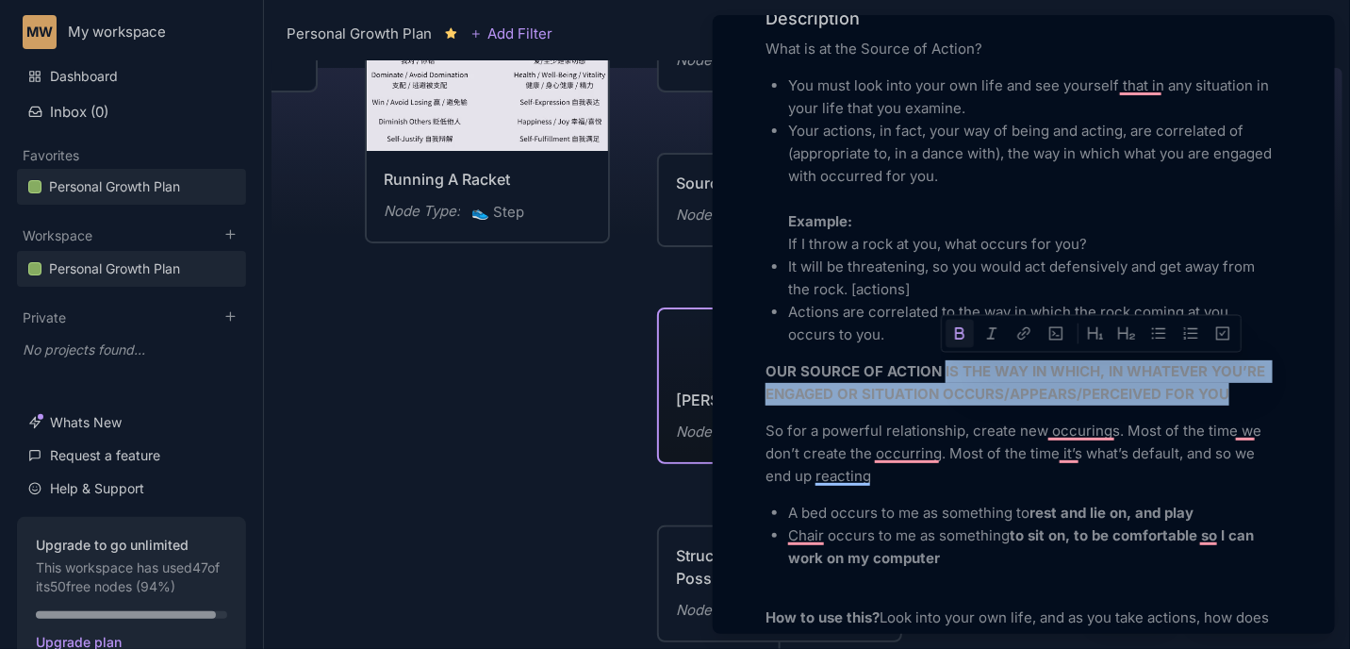
drag, startPoint x: 945, startPoint y: 370, endPoint x: 1241, endPoint y: 388, distance: 297.5
click at [1241, 388] on p "OUR SOURCE OF ACTION IS THE WAY IN WHICH, IN WHATEVER YOU’RE ENGAGED OR SITUATI…" at bounding box center [1023, 382] width 517 height 45
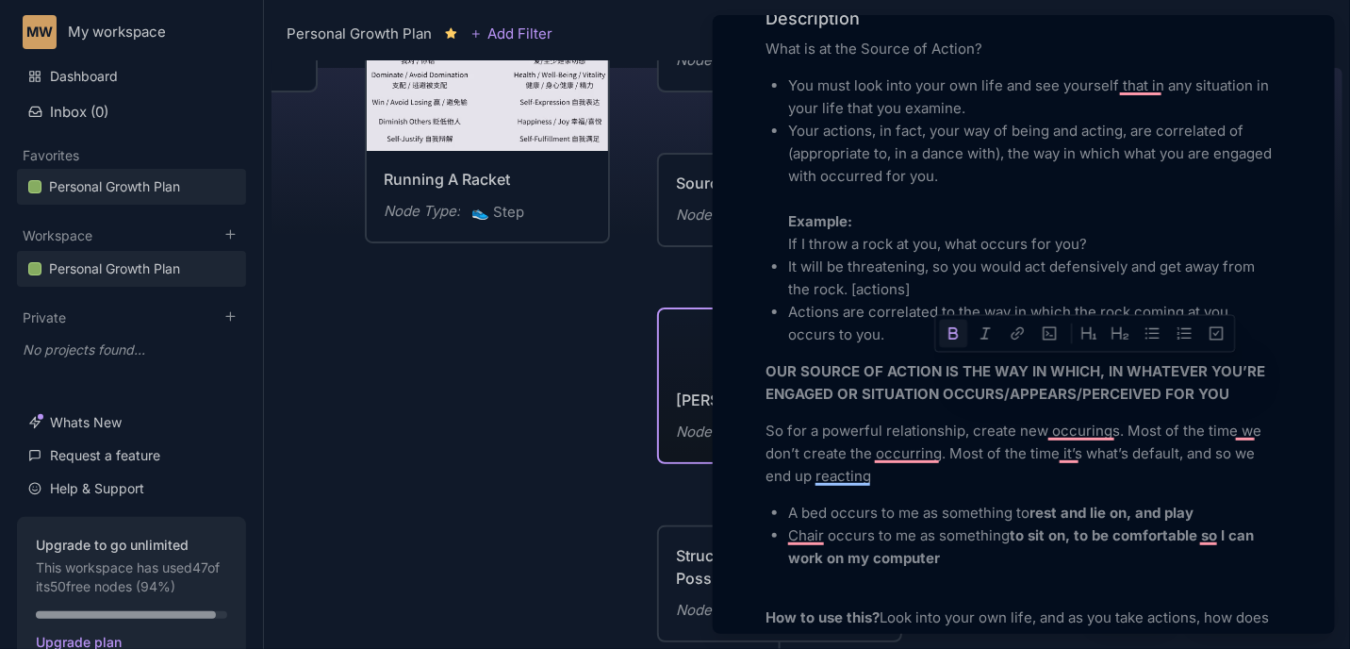
click at [913, 189] on p "To enrich screen reader interactions, please activate Accessibility in Grammarl…" at bounding box center [1035, 199] width 494 height 23
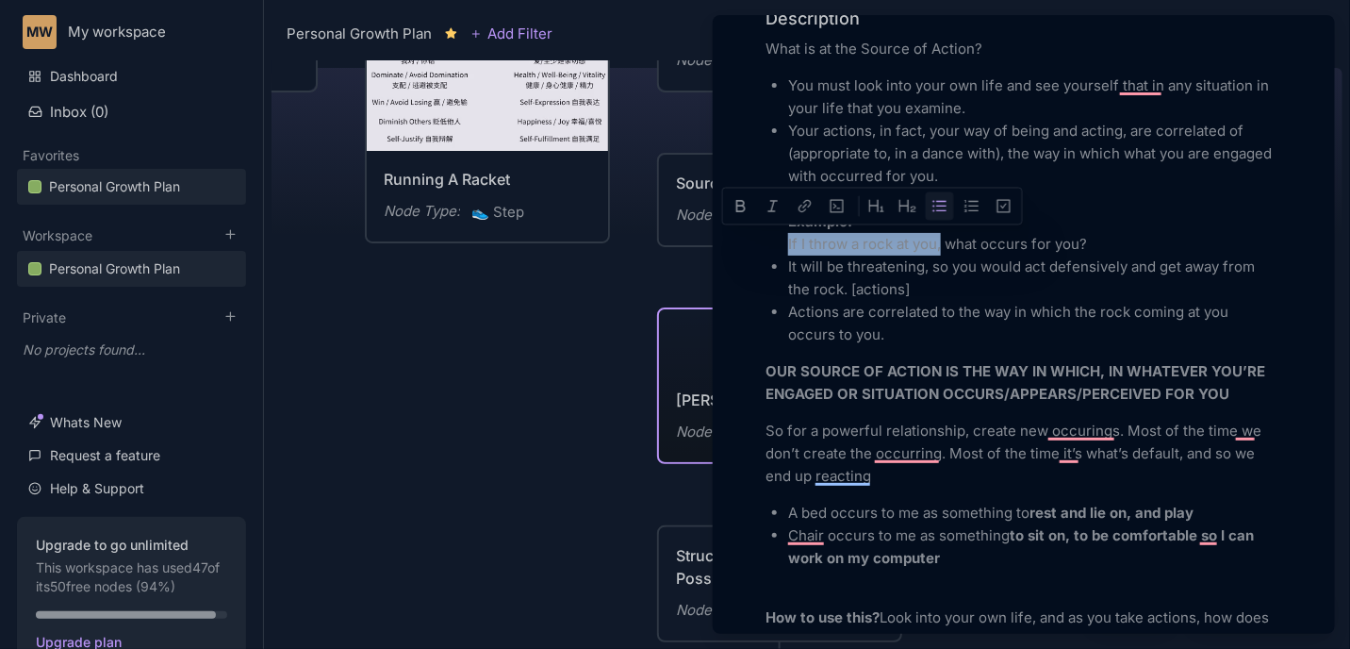
drag, startPoint x: 784, startPoint y: 239, endPoint x: 941, endPoint y: 246, distance: 156.6
click at [941, 246] on ul "You must look into your own life and see yourself that in any situation in your…" at bounding box center [1023, 209] width 517 height 271
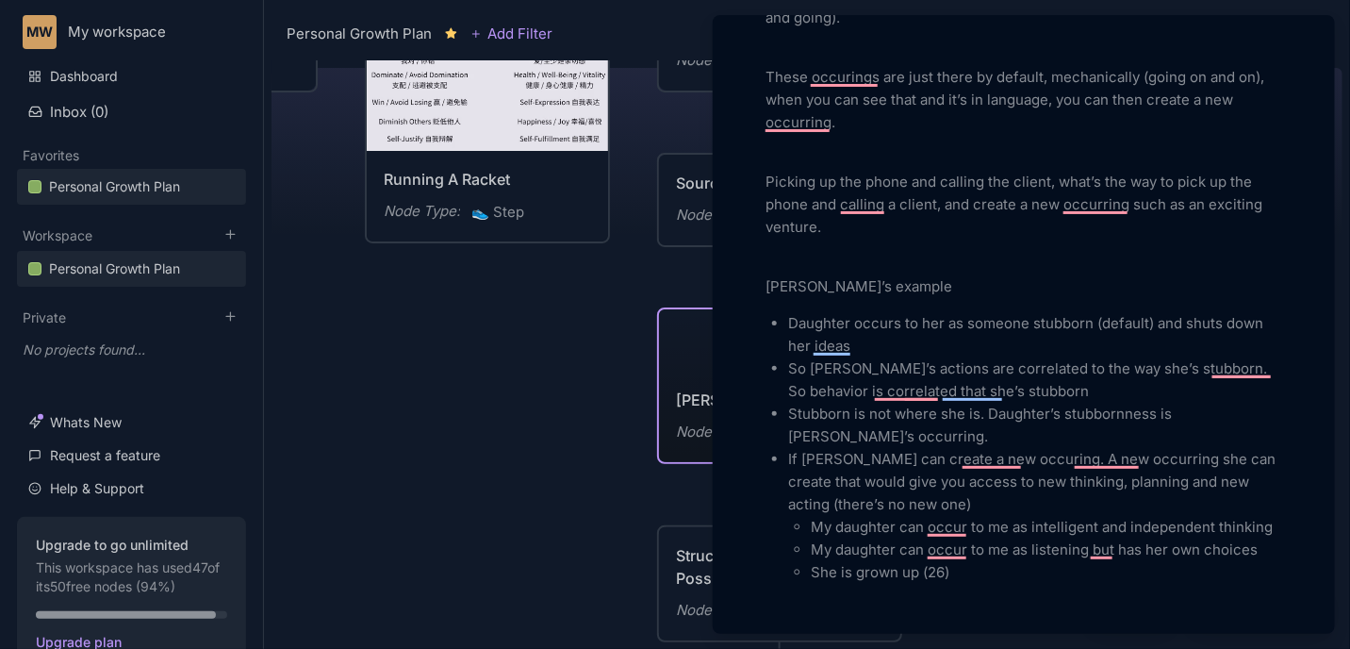
scroll to position [1414, 0]
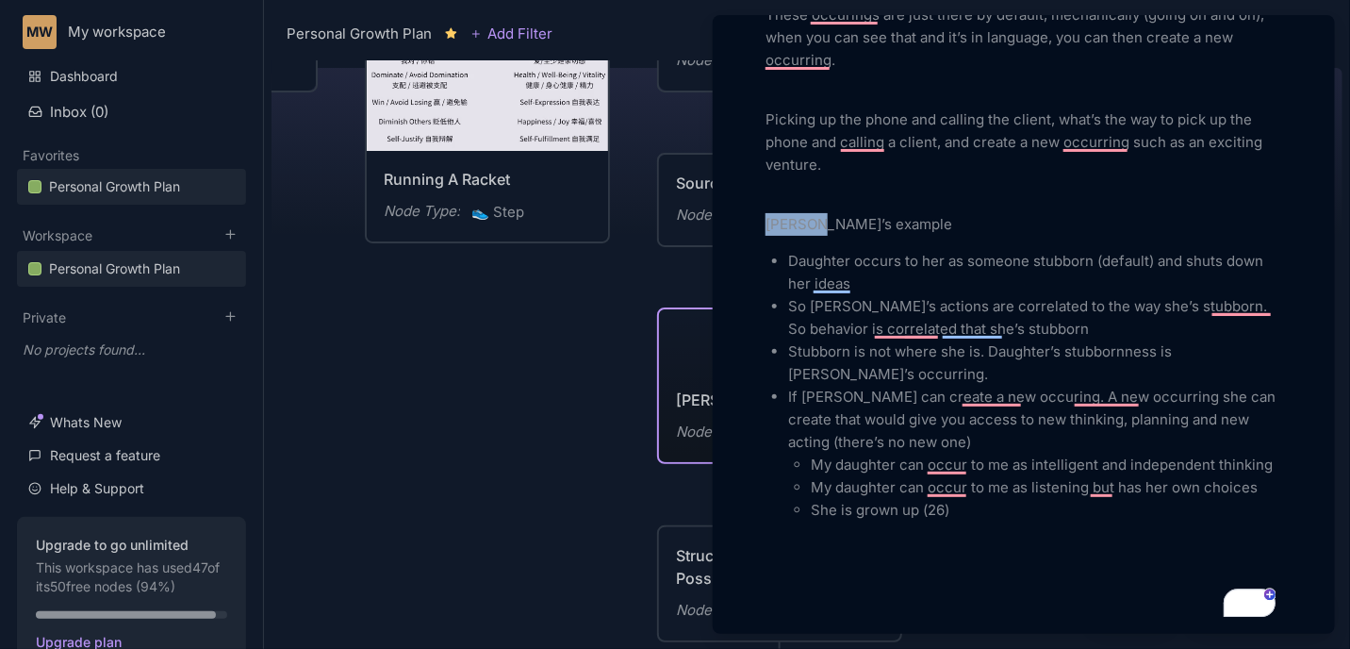
drag, startPoint x: 813, startPoint y: 212, endPoint x: 763, endPoint y: 215, distance: 50.0
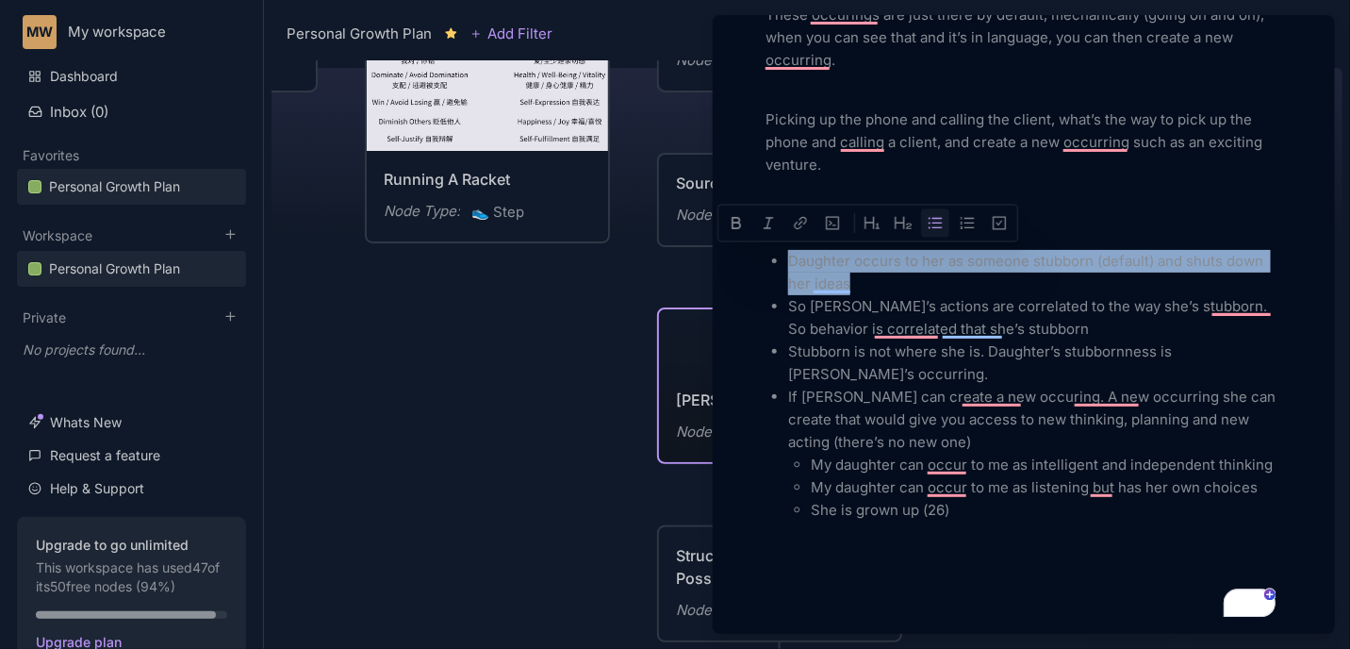
drag, startPoint x: 791, startPoint y: 258, endPoint x: 904, endPoint y: 277, distance: 114.7
click at [904, 277] on p "Daughter occurs to her as someone stubborn (default) and shuts down her ideas" at bounding box center [1035, 272] width 494 height 45
click at [899, 281] on p "Daughter occurs to her as someone stubborn (default) and shuts down her ideas" at bounding box center [1035, 272] width 494 height 45
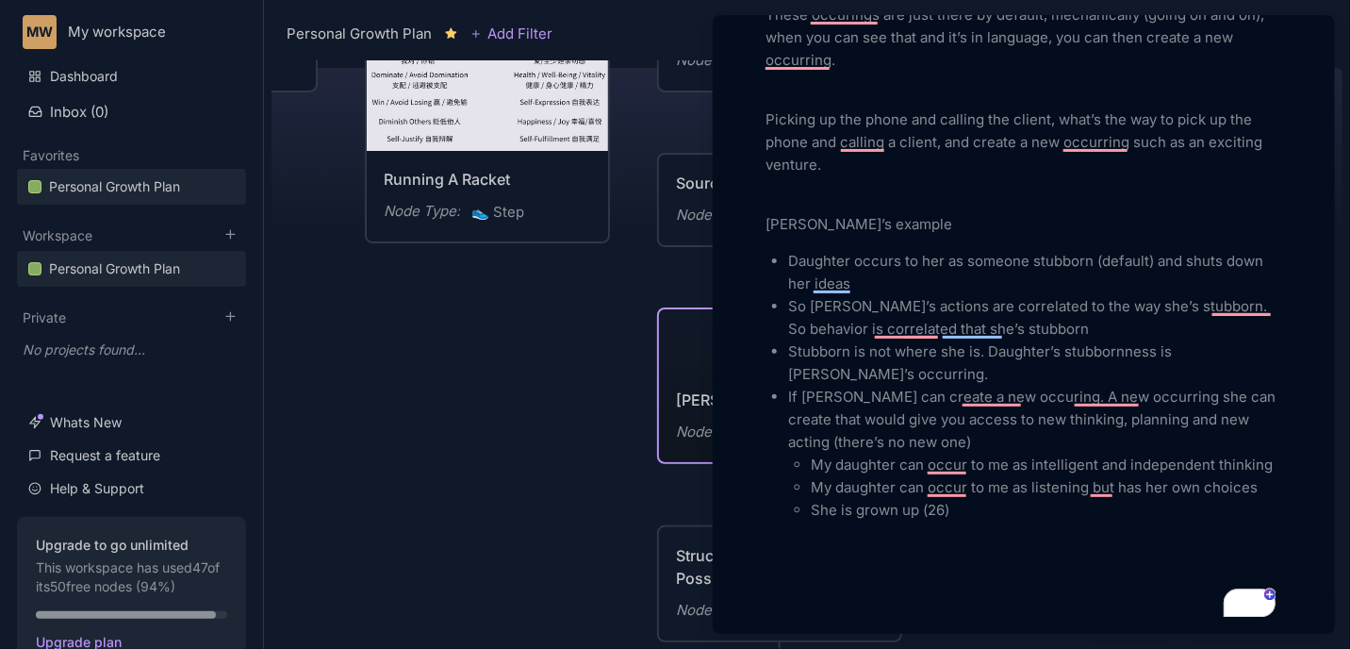
scroll to position [1485, 0]
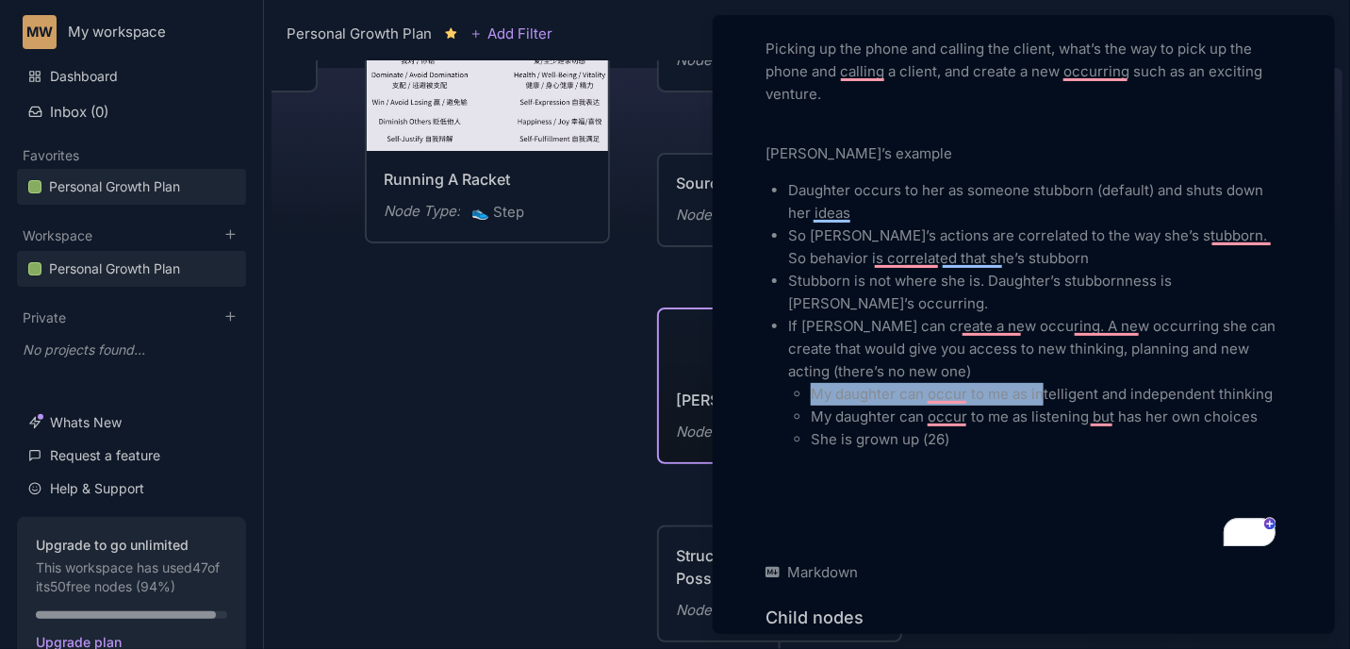
drag, startPoint x: 813, startPoint y: 390, endPoint x: 1045, endPoint y: 400, distance: 232.1
click at [1045, 400] on p "My daughter can occur to me as intelligent and independent thinking" at bounding box center [1046, 394] width 471 height 23
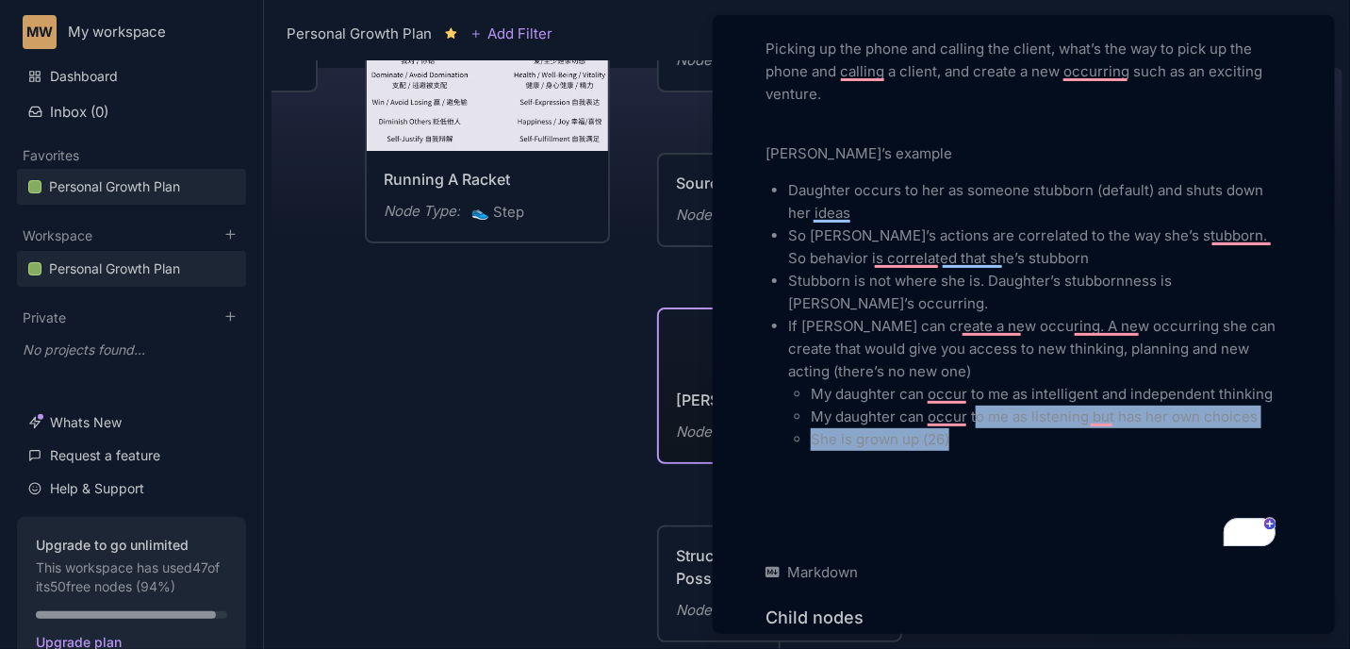
drag, startPoint x: 996, startPoint y: 447, endPoint x: 974, endPoint y: 417, distance: 37.7
click at [974, 417] on ul "My daughter can occur to me as intelligent and independent thinking My daughter…" at bounding box center [1035, 417] width 494 height 68
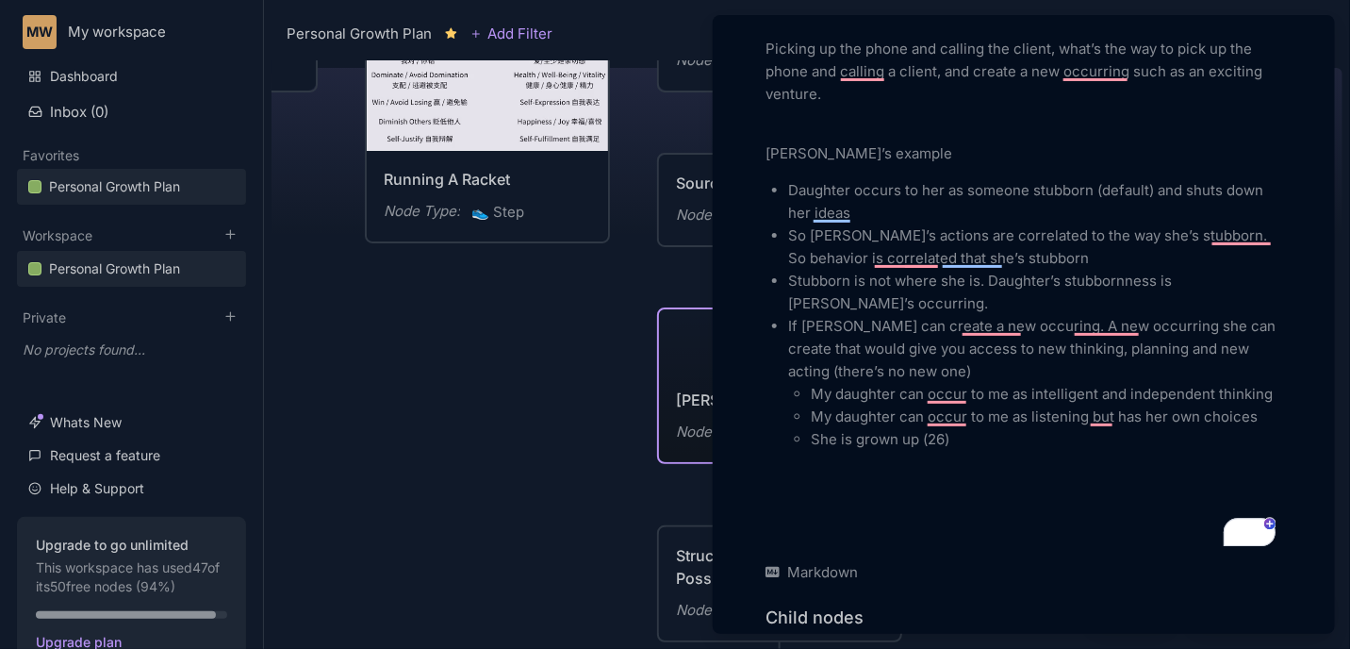
click at [520, 351] on div at bounding box center [675, 324] width 1350 height 649
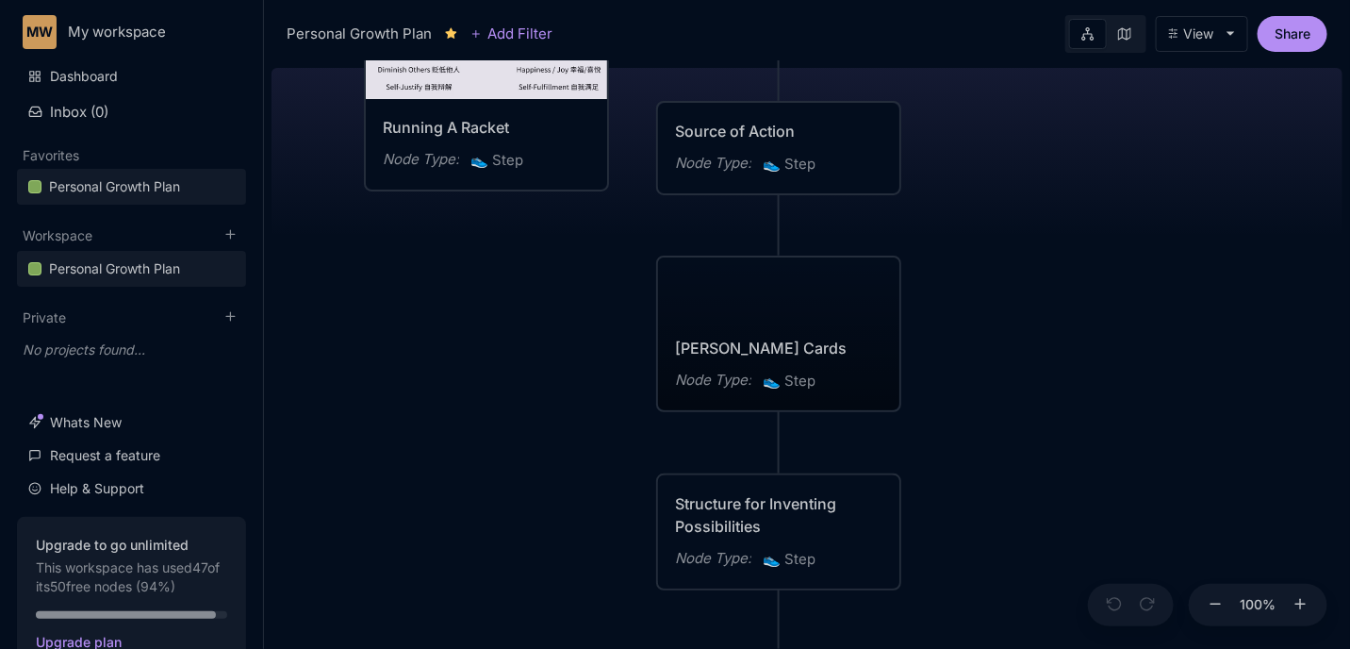
drag, startPoint x: 549, startPoint y: 397, endPoint x: 547, endPoint y: 334, distance: 63.2
click at [547, 334] on div "😆 Personal Growth Plan Happiness = Optimising for the realisation of your full …" at bounding box center [806, 354] width 1071 height 588
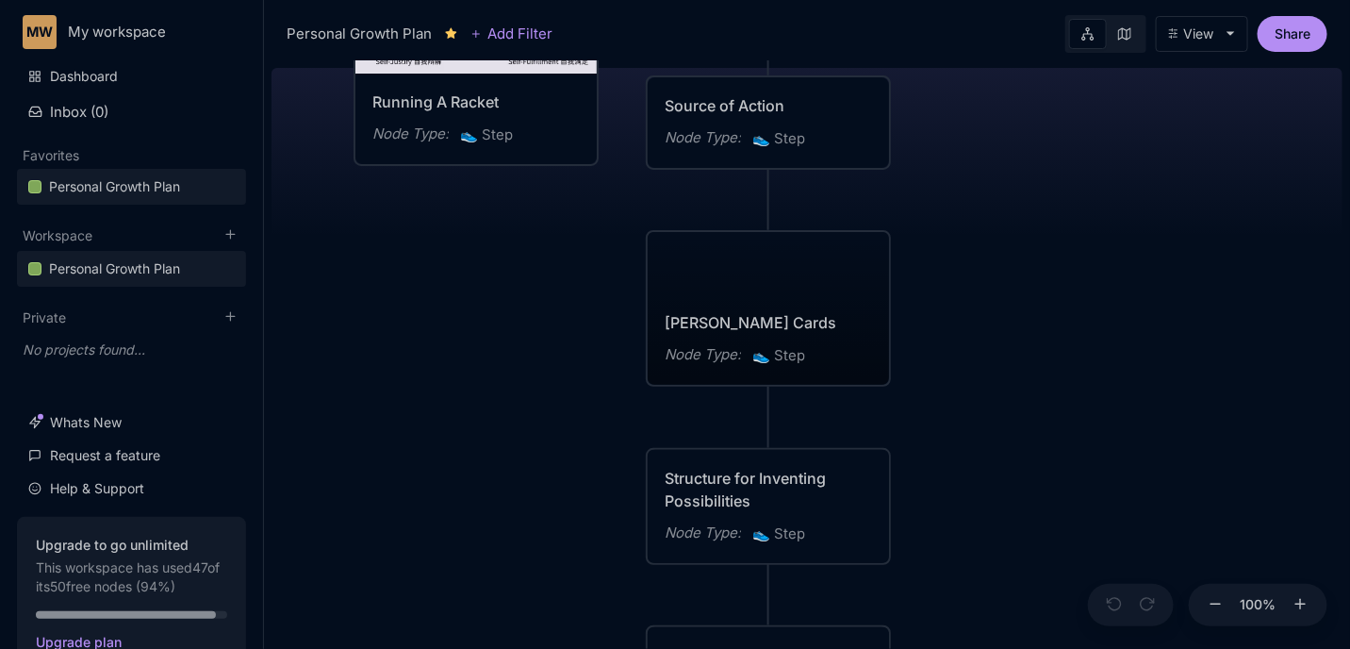
click at [605, 433] on div "😆 Personal Growth Plan Happiness = Optimising for the realisation of your full …" at bounding box center [806, 354] width 1071 height 588
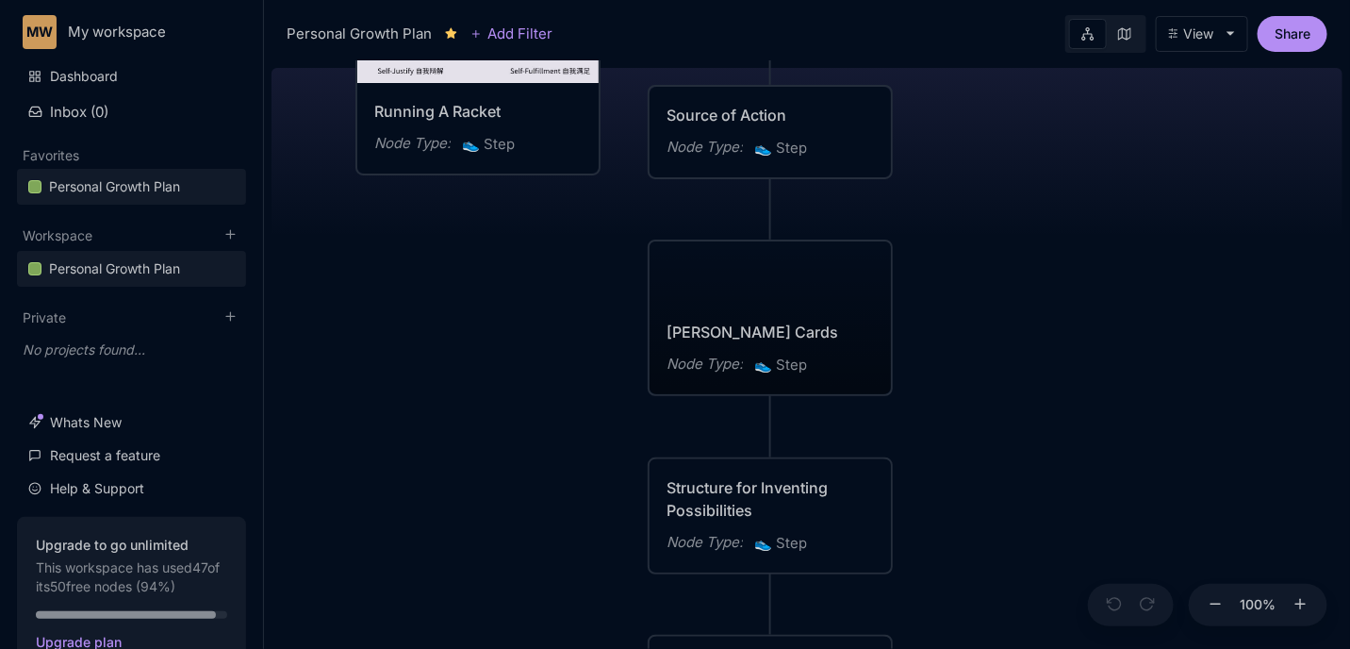
click at [741, 288] on div "[PERSON_NAME] Cards Node Type : 👟 Step" at bounding box center [769, 317] width 241 height 153
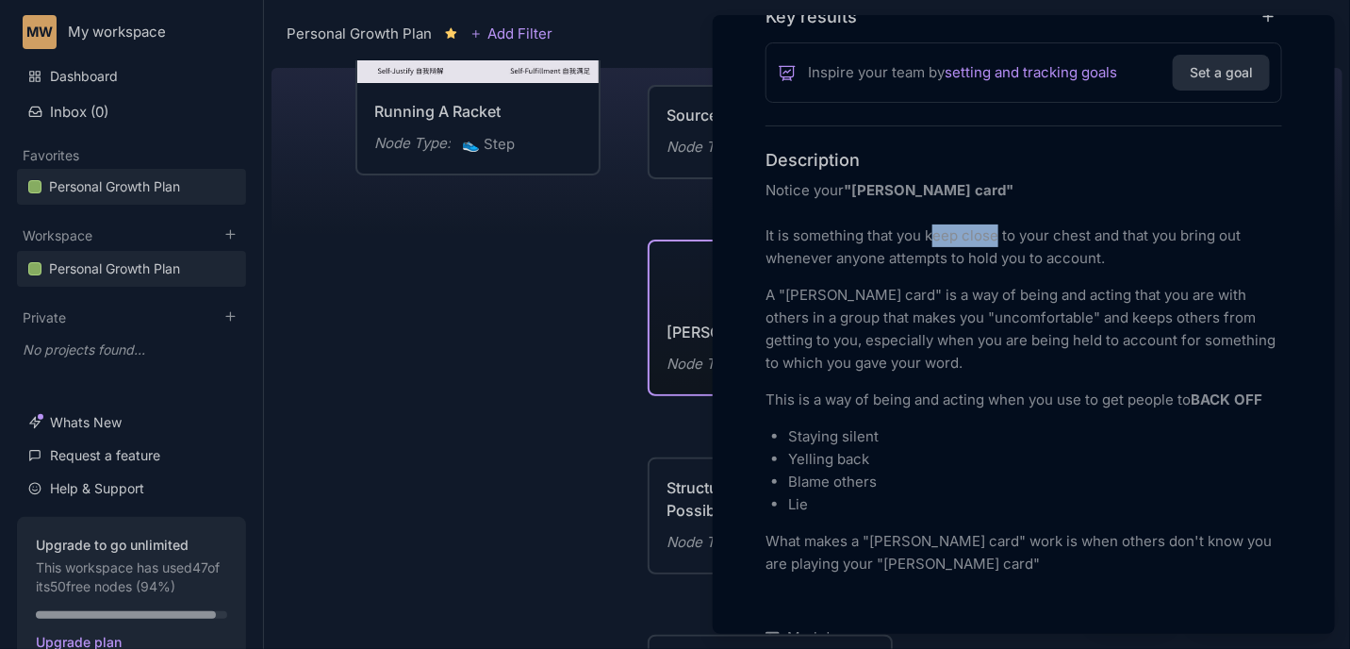
scroll to position [424, 0]
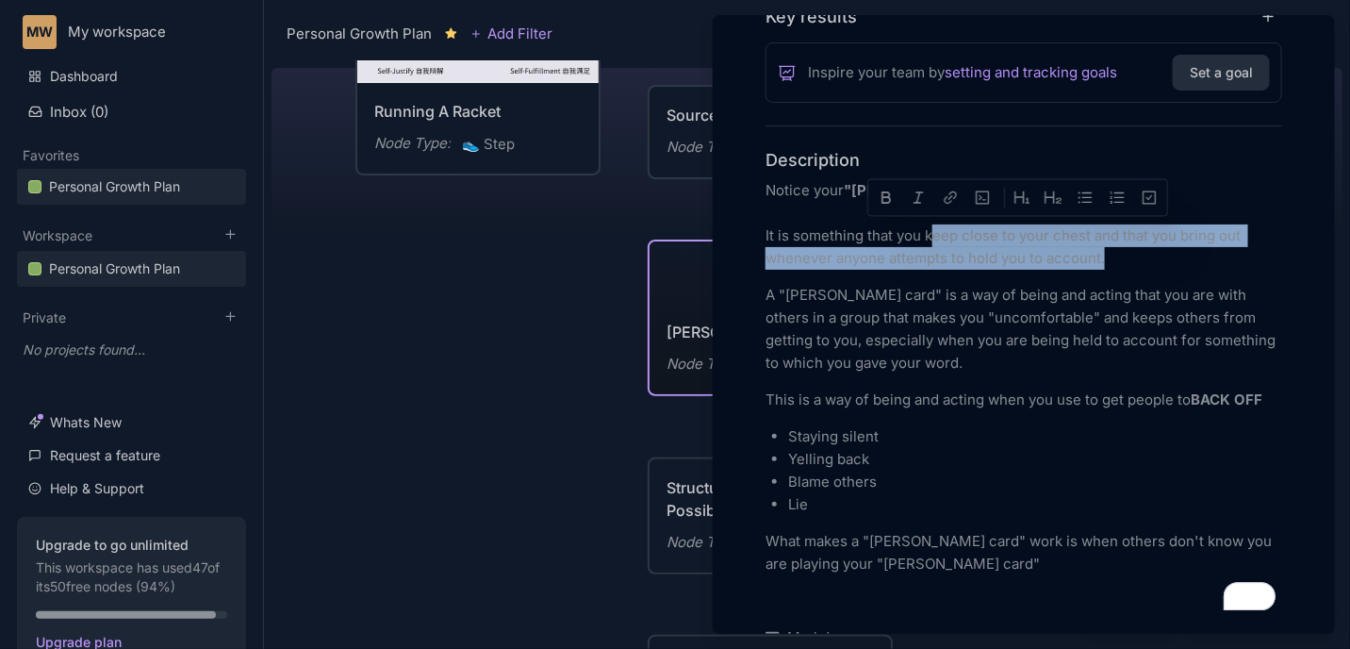
drag, startPoint x: 936, startPoint y: 229, endPoint x: 1150, endPoint y: 253, distance: 215.3
click at [1150, 253] on p "Notice your "[PERSON_NAME] card" It is something that you keep close to your ch…" at bounding box center [1023, 224] width 517 height 90
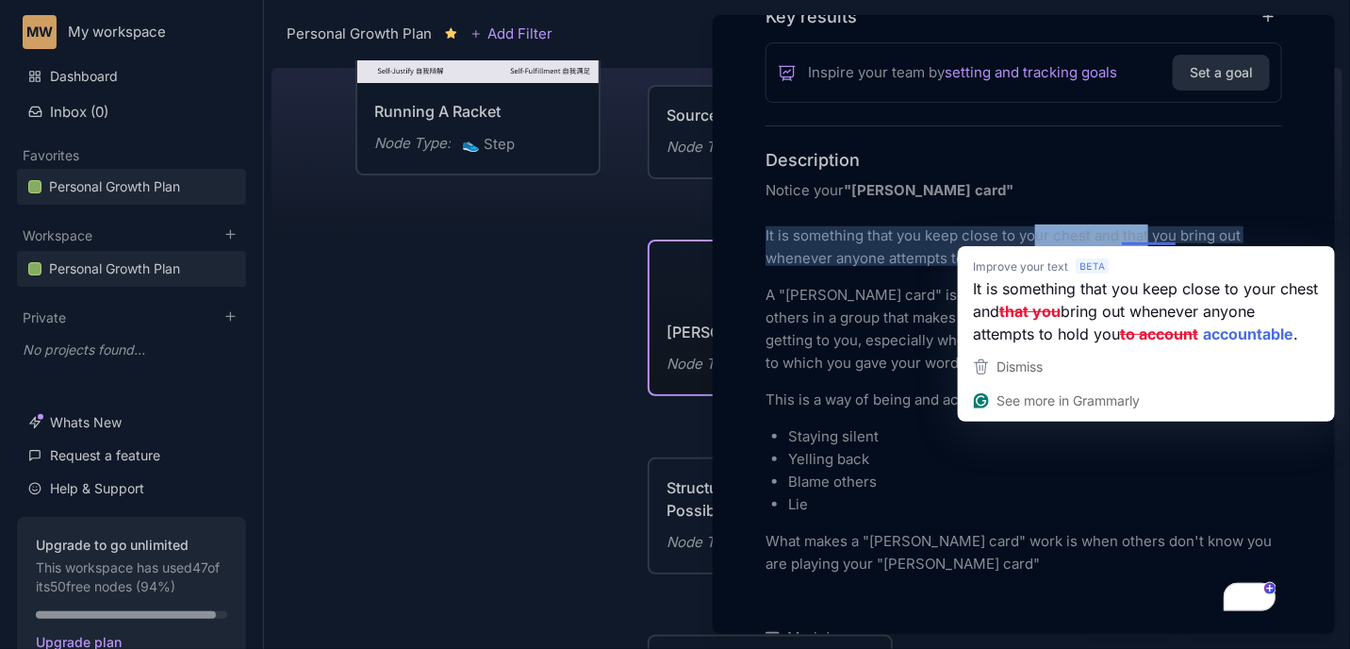
drag, startPoint x: 1030, startPoint y: 240, endPoint x: 1149, endPoint y: 240, distance: 118.8
click at [1149, 240] on p "Notice your "[PERSON_NAME] card" It is something that you keep close to your ch…" at bounding box center [1023, 224] width 517 height 90
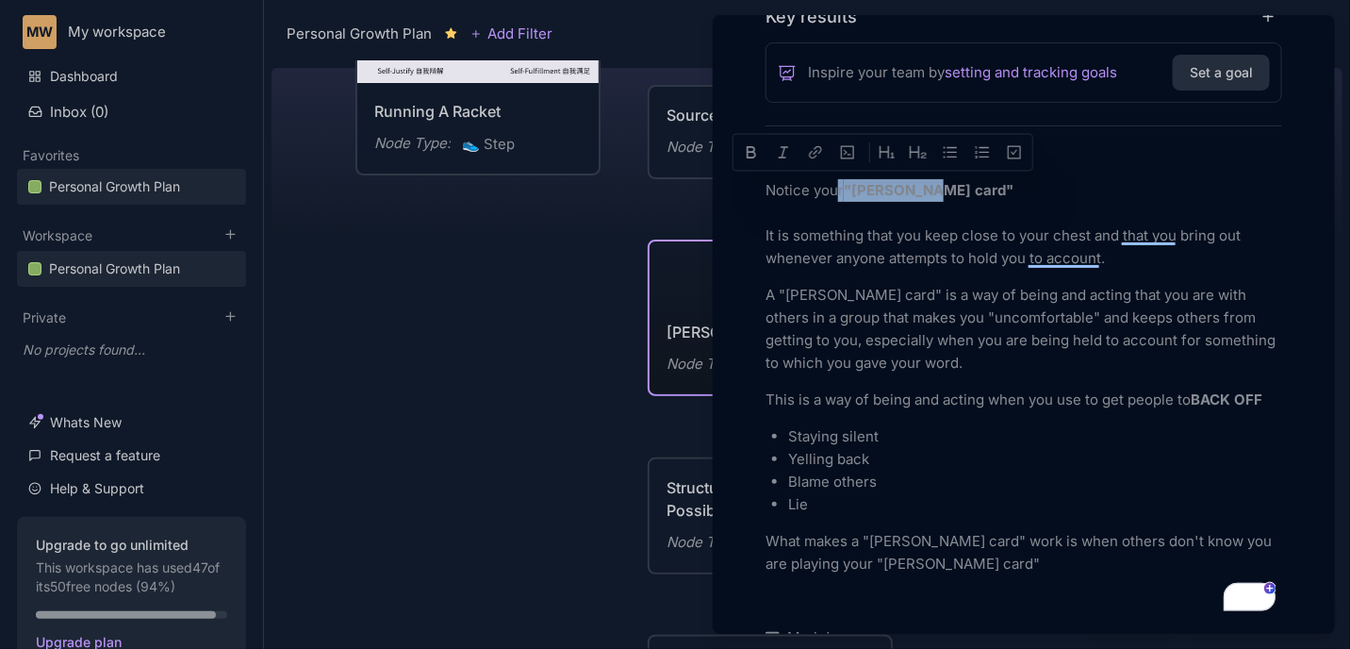
drag, startPoint x: 848, startPoint y: 185, endPoint x: 926, endPoint y: 189, distance: 77.4
click at [926, 189] on p "Notice your "[PERSON_NAME] card" It is something that you keep close to your ch…" at bounding box center [1023, 224] width 517 height 90
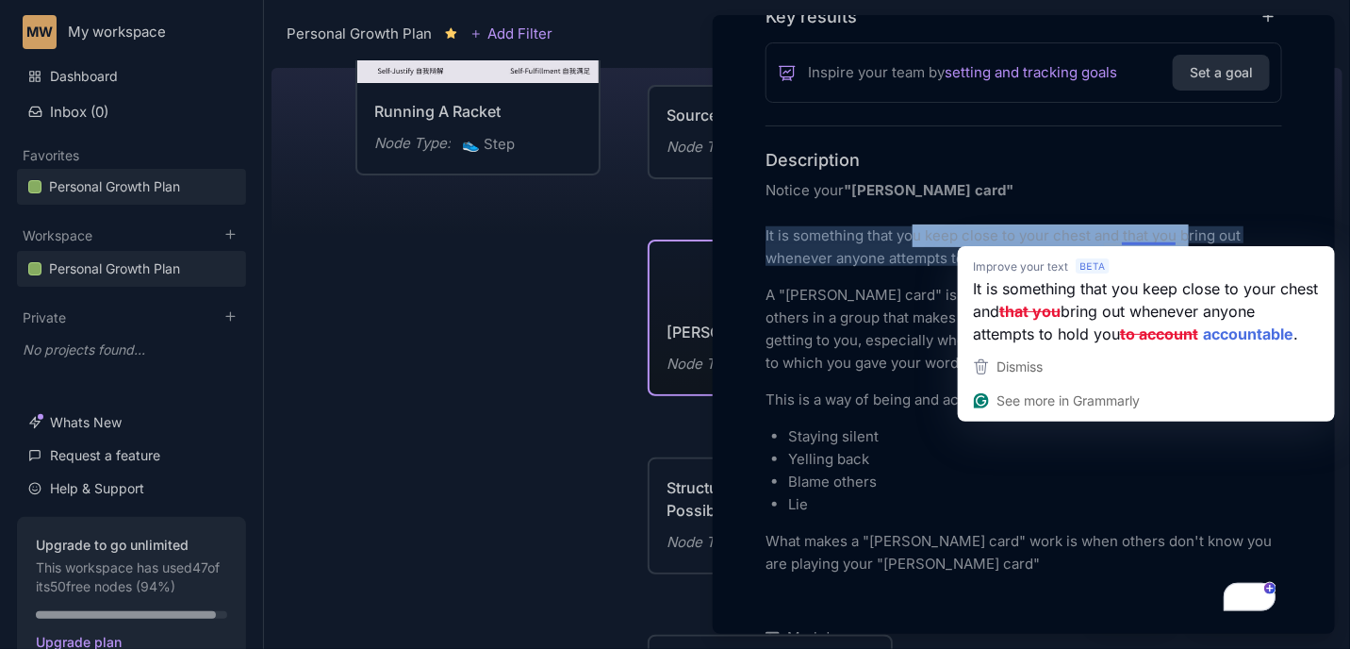
drag, startPoint x: 912, startPoint y: 232, endPoint x: 1180, endPoint y: 228, distance: 267.7
click at [1188, 232] on p "Notice your "[PERSON_NAME] card" It is something that you keep close to your ch…" at bounding box center [1023, 224] width 517 height 90
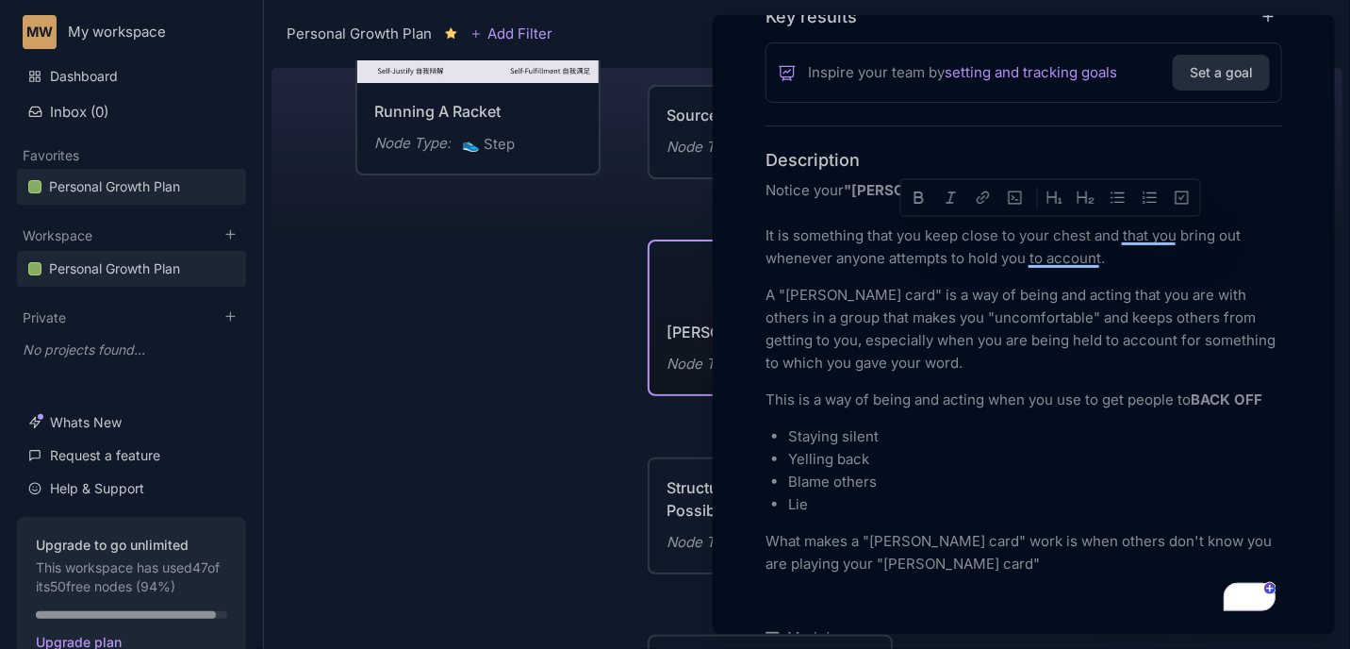
click at [1173, 219] on p "Notice your "[PERSON_NAME] card" It is something that you keep close to your ch…" at bounding box center [1023, 224] width 517 height 90
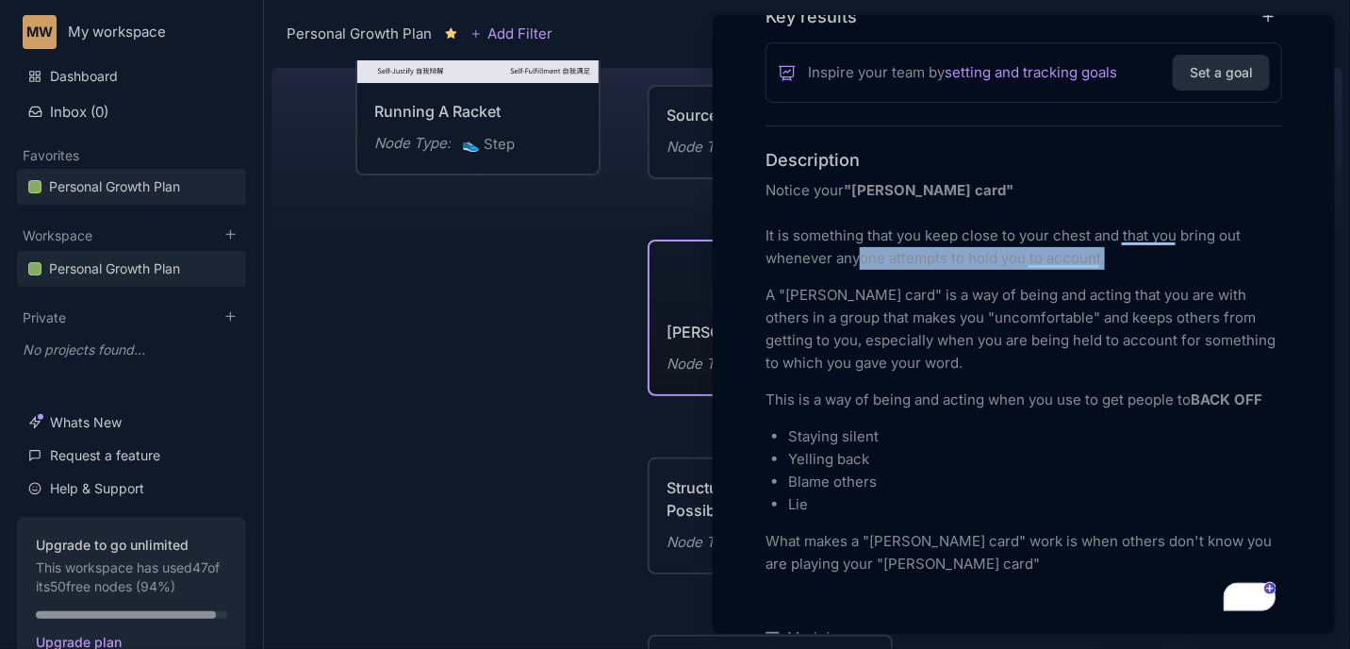
drag, startPoint x: 1114, startPoint y: 263, endPoint x: 855, endPoint y: 248, distance: 259.7
click at [855, 248] on p "Notice your "[PERSON_NAME] card" It is something that you keep close to your ch…" at bounding box center [1023, 224] width 517 height 90
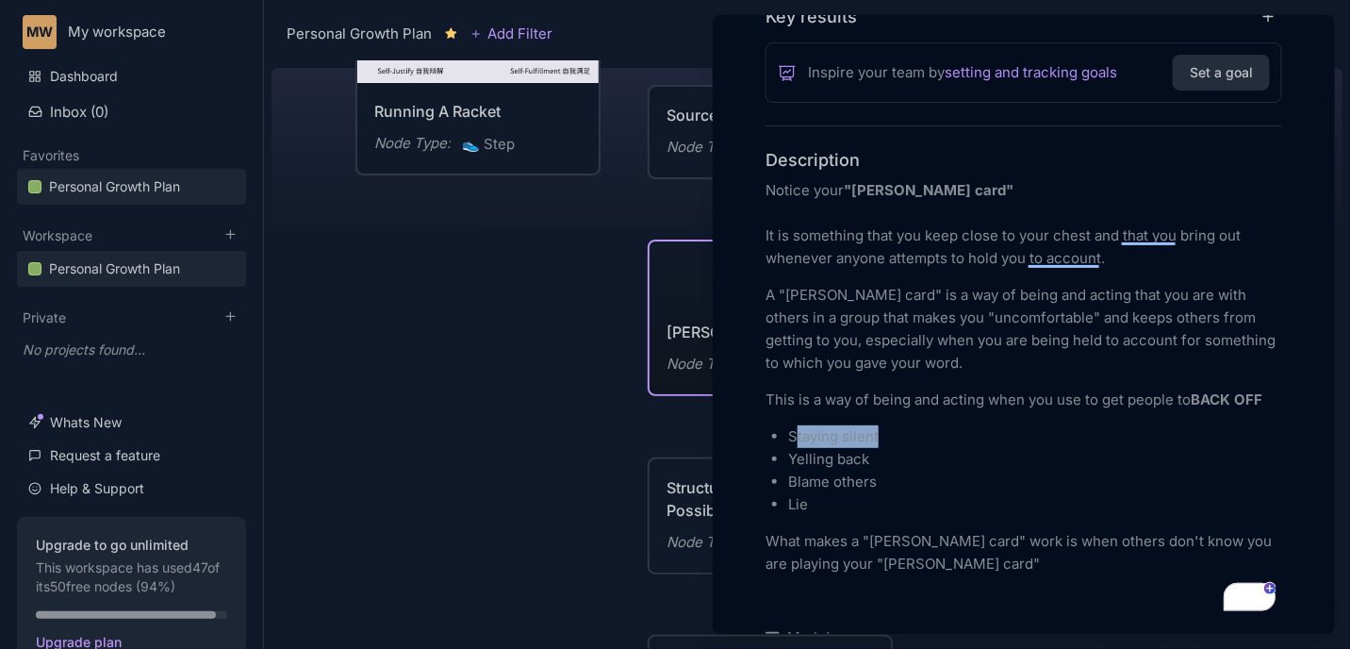
drag, startPoint x: 793, startPoint y: 434, endPoint x: 877, endPoint y: 433, distance: 83.9
click at [877, 433] on p "Staying silent" at bounding box center [1035, 436] width 494 height 23
click at [879, 456] on p "Yelling back" at bounding box center [1035, 459] width 494 height 23
click at [1051, 272] on div "Notice your "[PERSON_NAME] card" It is something that you keep close to your ch…" at bounding box center [1023, 395] width 517 height 433
